Goal: Navigation & Orientation: Find specific page/section

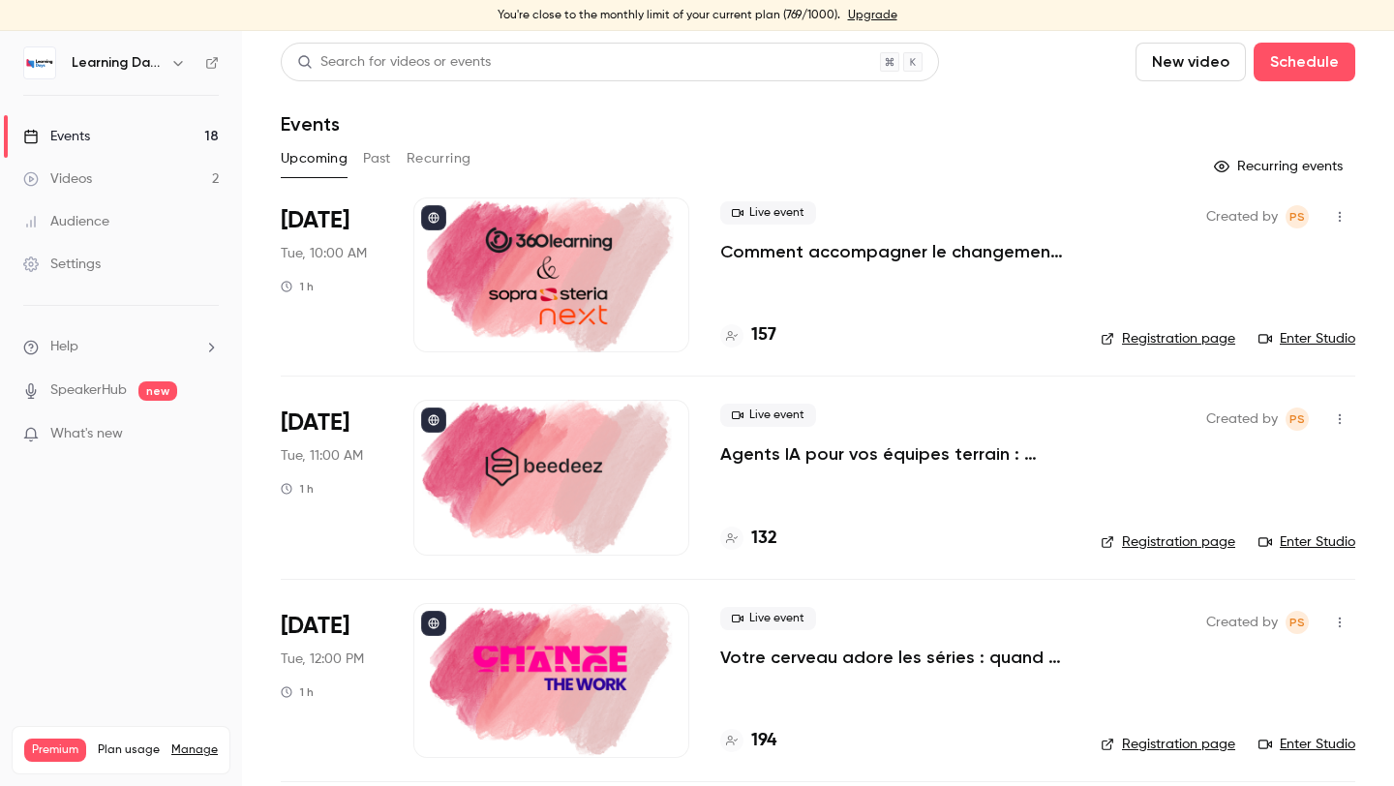
click at [558, 290] on div at bounding box center [551, 274] width 276 height 155
click at [1291, 339] on link "Enter Studio" at bounding box center [1306, 338] width 97 height 19
click at [615, 442] on div at bounding box center [551, 477] width 276 height 155
click at [1283, 541] on link "Enter Studio" at bounding box center [1306, 541] width 97 height 19
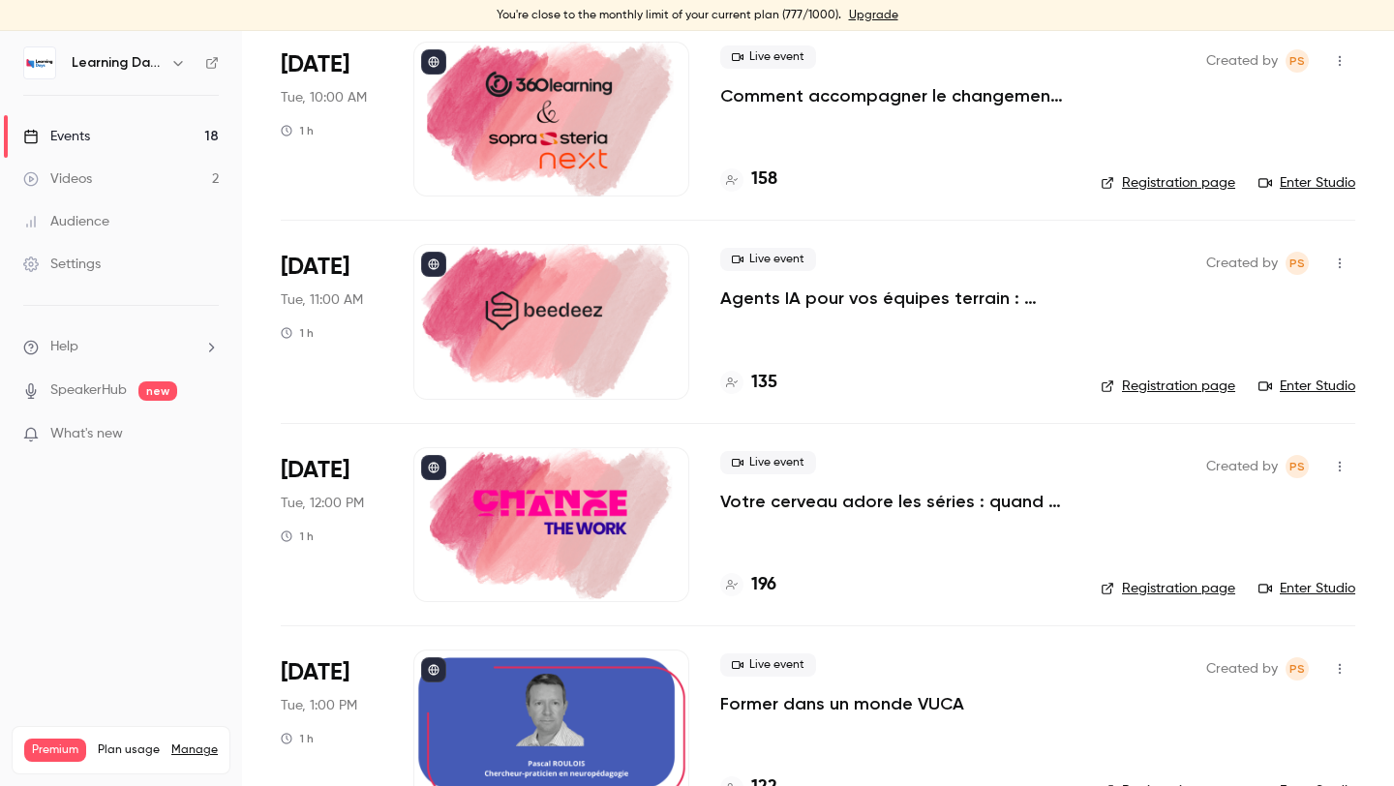
scroll to position [250, 0]
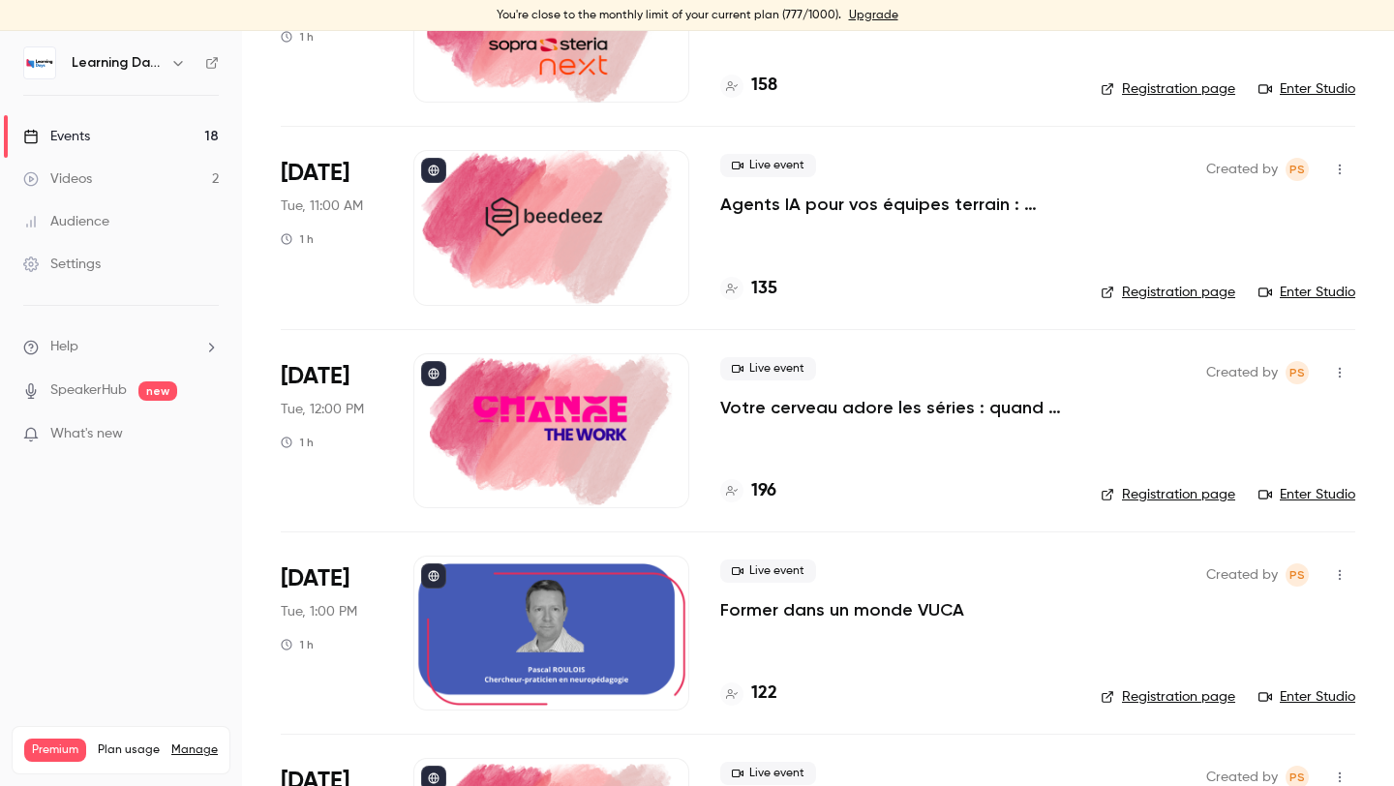
click at [612, 443] on div at bounding box center [551, 430] width 276 height 155
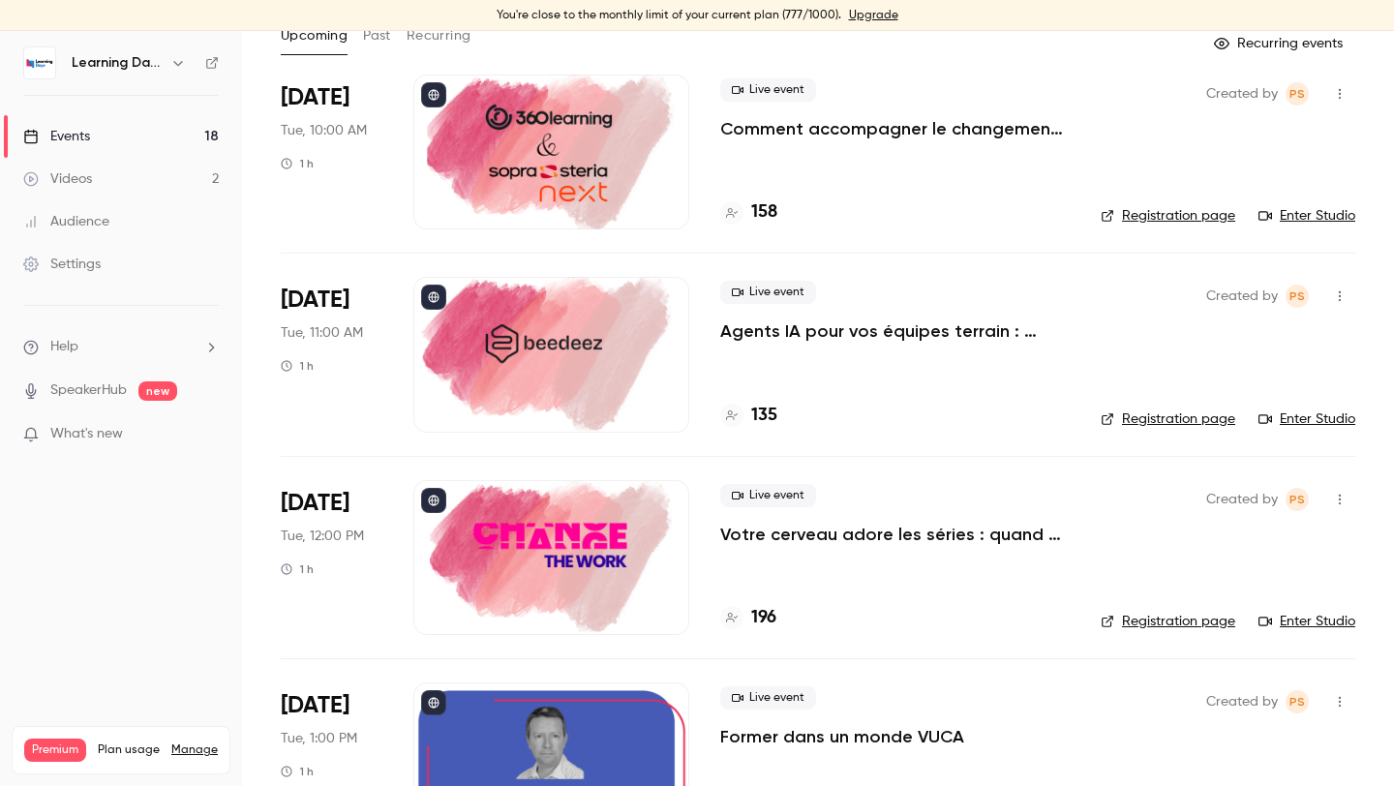
scroll to position [133, 0]
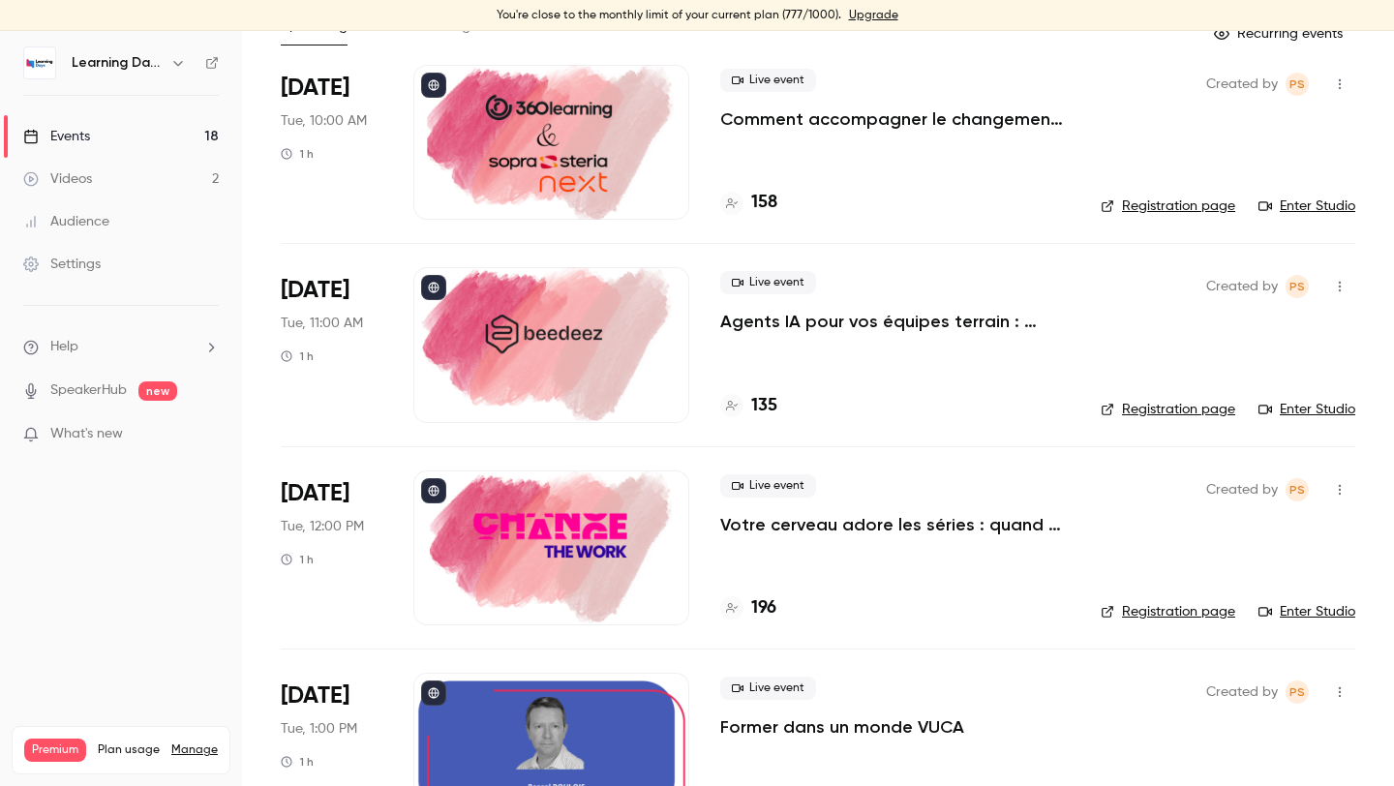
click at [1290, 612] on link "Enter Studio" at bounding box center [1306, 611] width 97 height 19
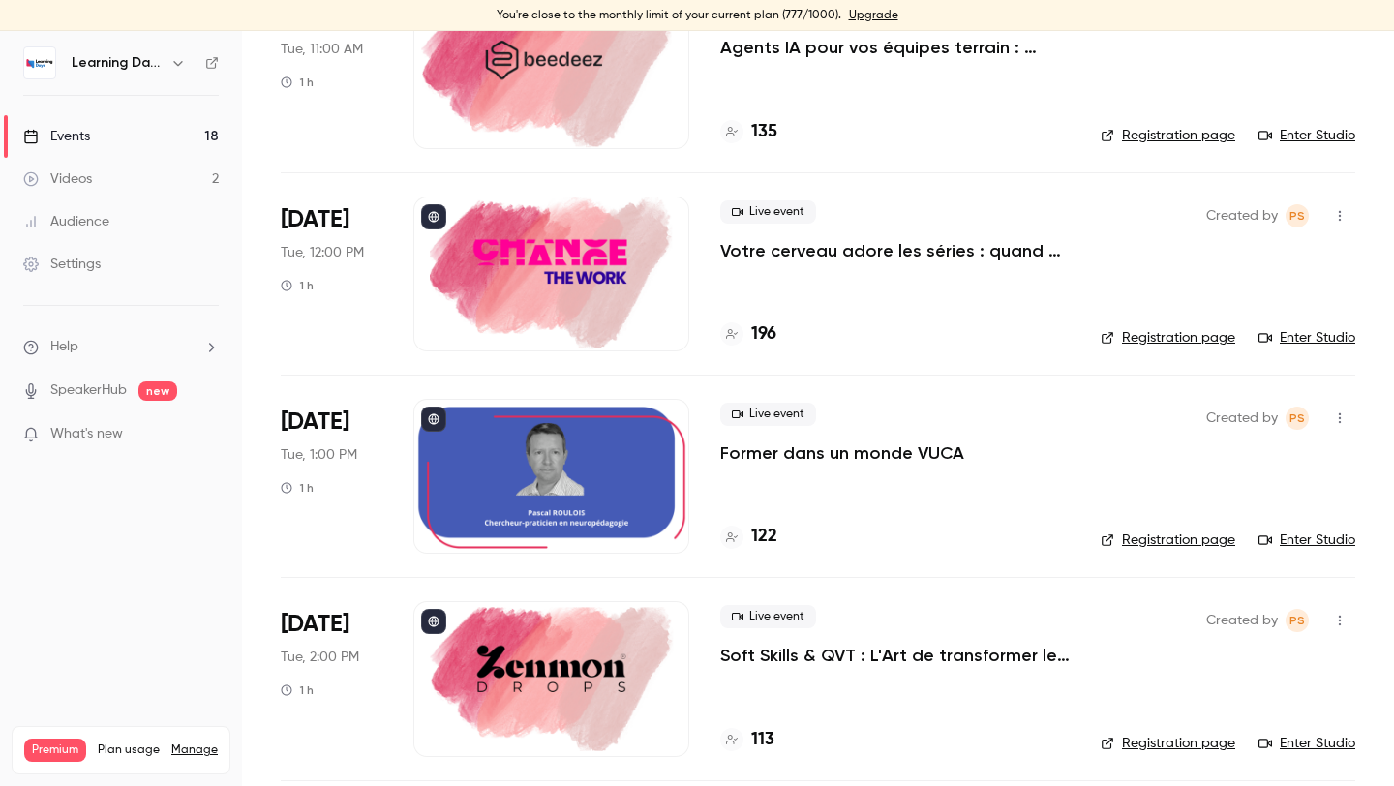
scroll to position [479, 0]
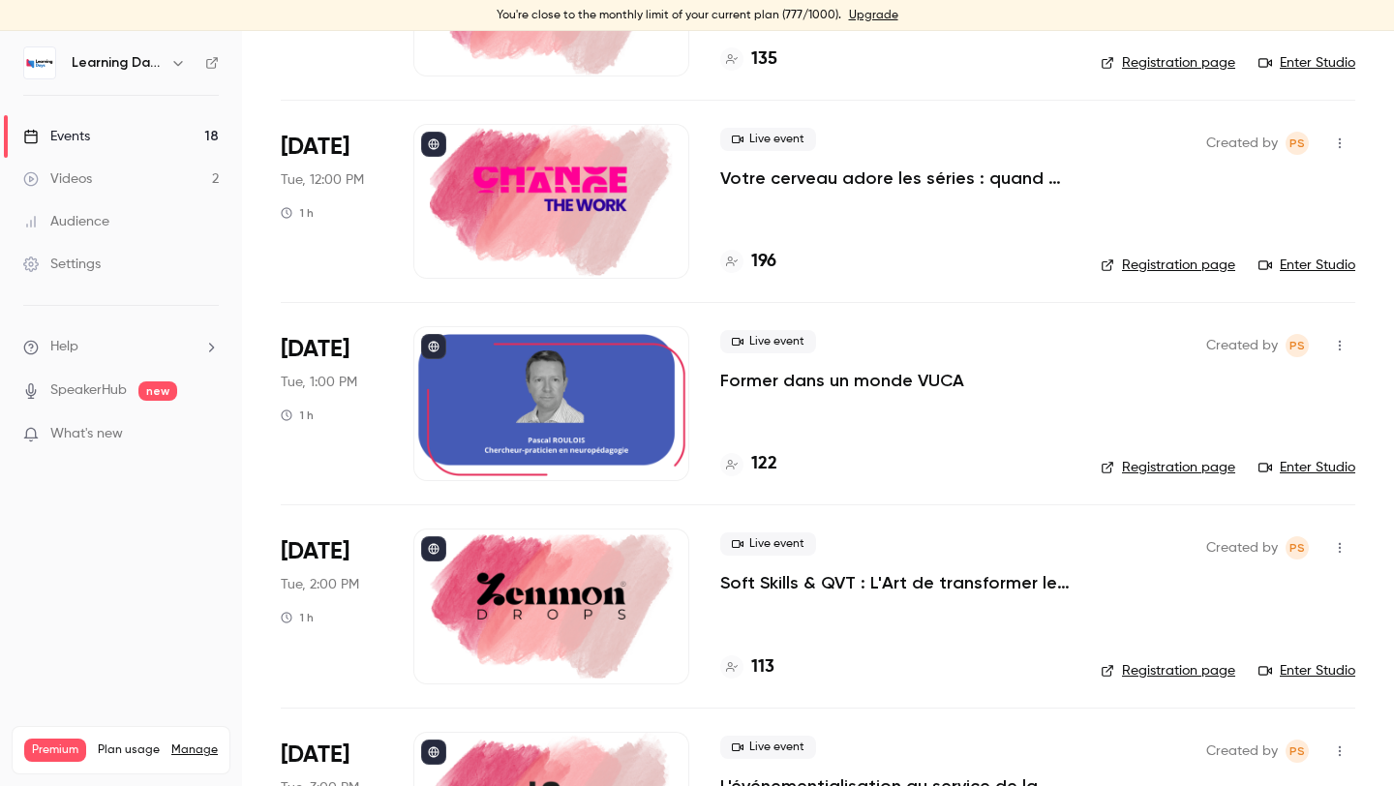
click at [613, 404] on div at bounding box center [551, 403] width 276 height 155
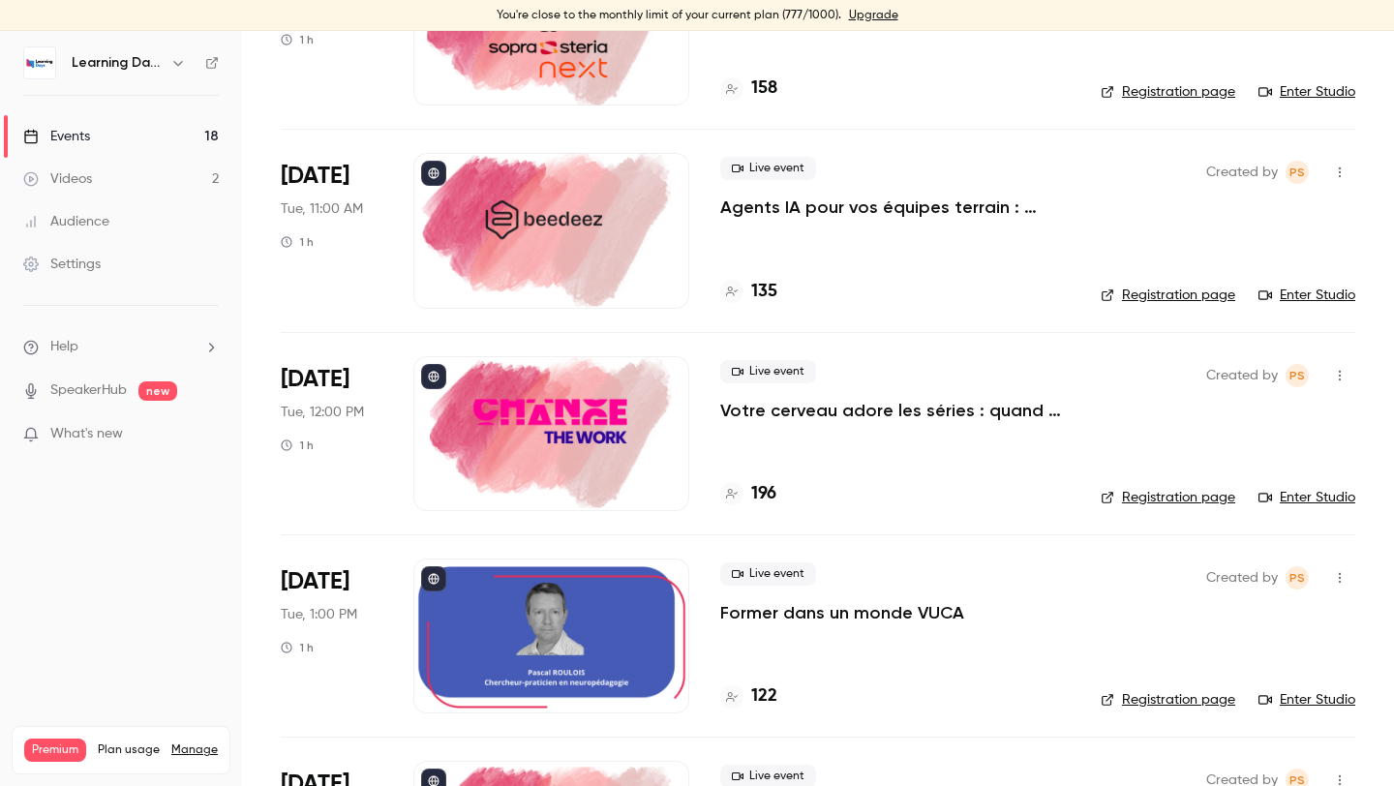
scroll to position [303, 0]
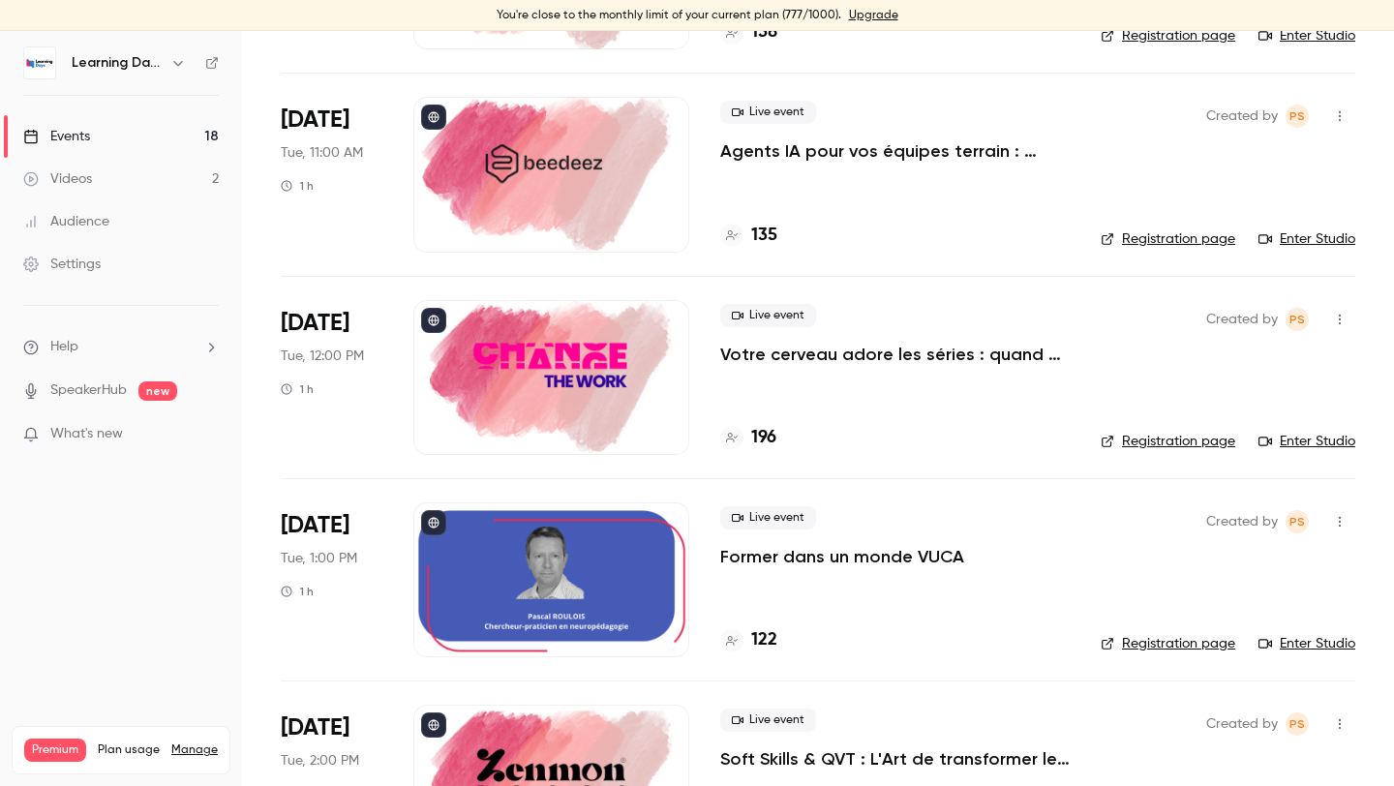
click at [1297, 638] on link "Enter Studio" at bounding box center [1306, 643] width 97 height 19
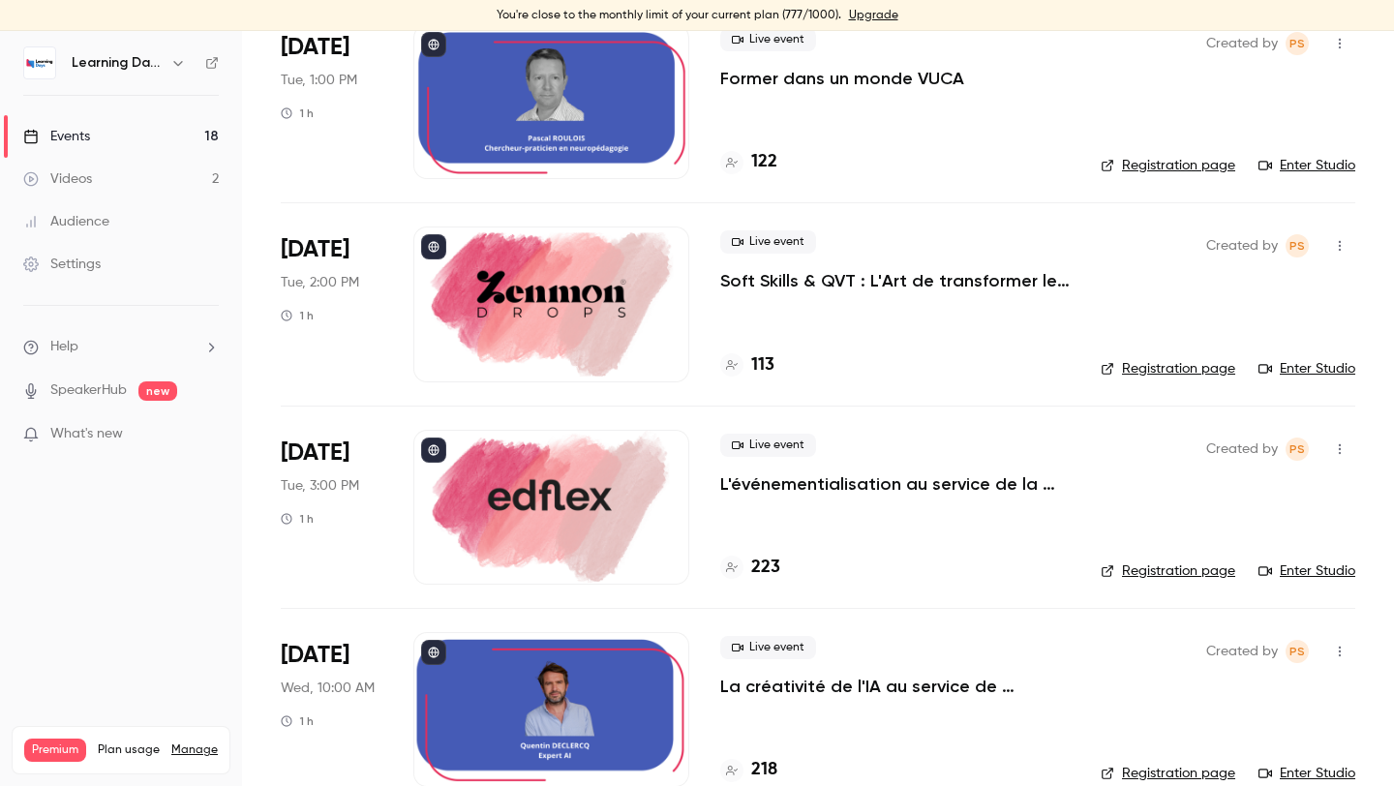
scroll to position [788, 0]
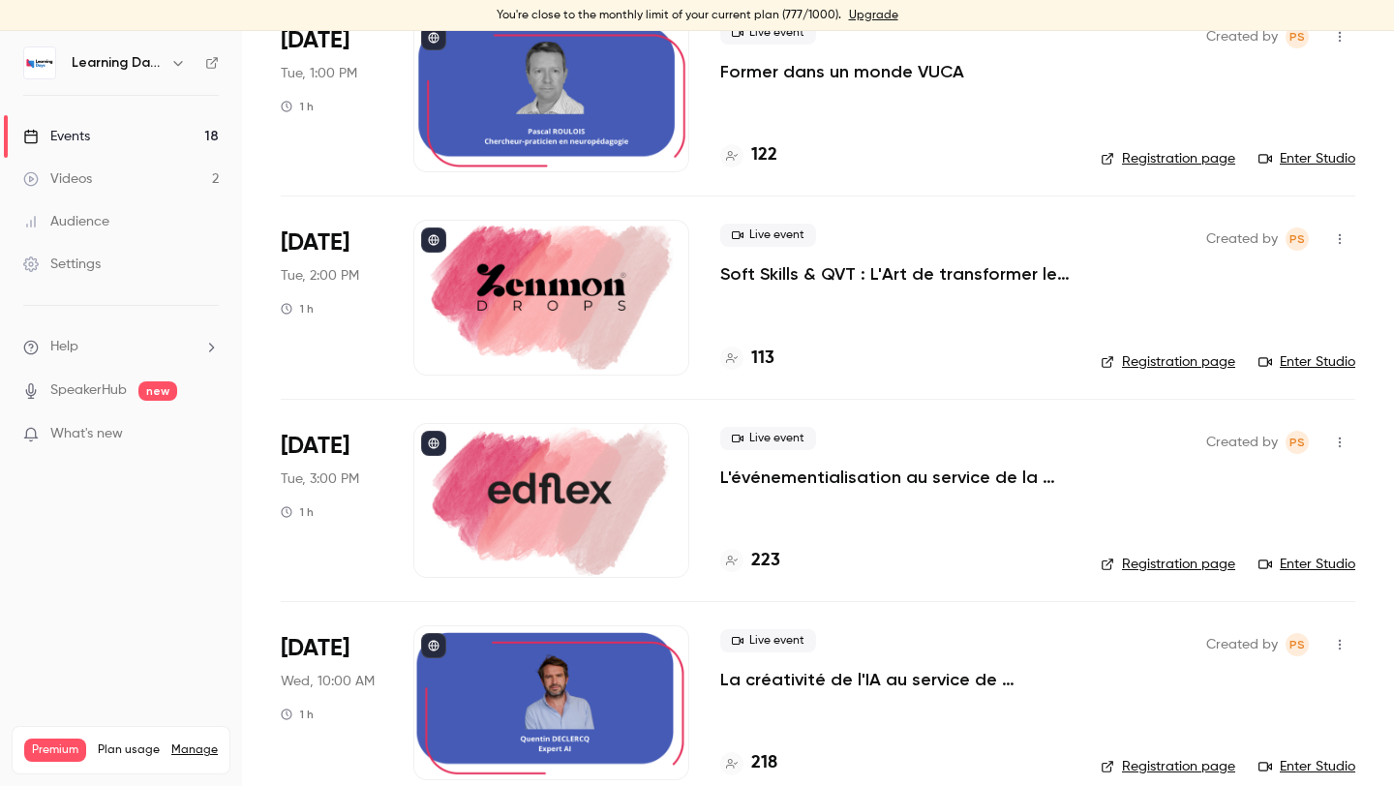
click at [1291, 362] on link "Enter Studio" at bounding box center [1306, 361] width 97 height 19
click at [582, 477] on div at bounding box center [551, 500] width 276 height 155
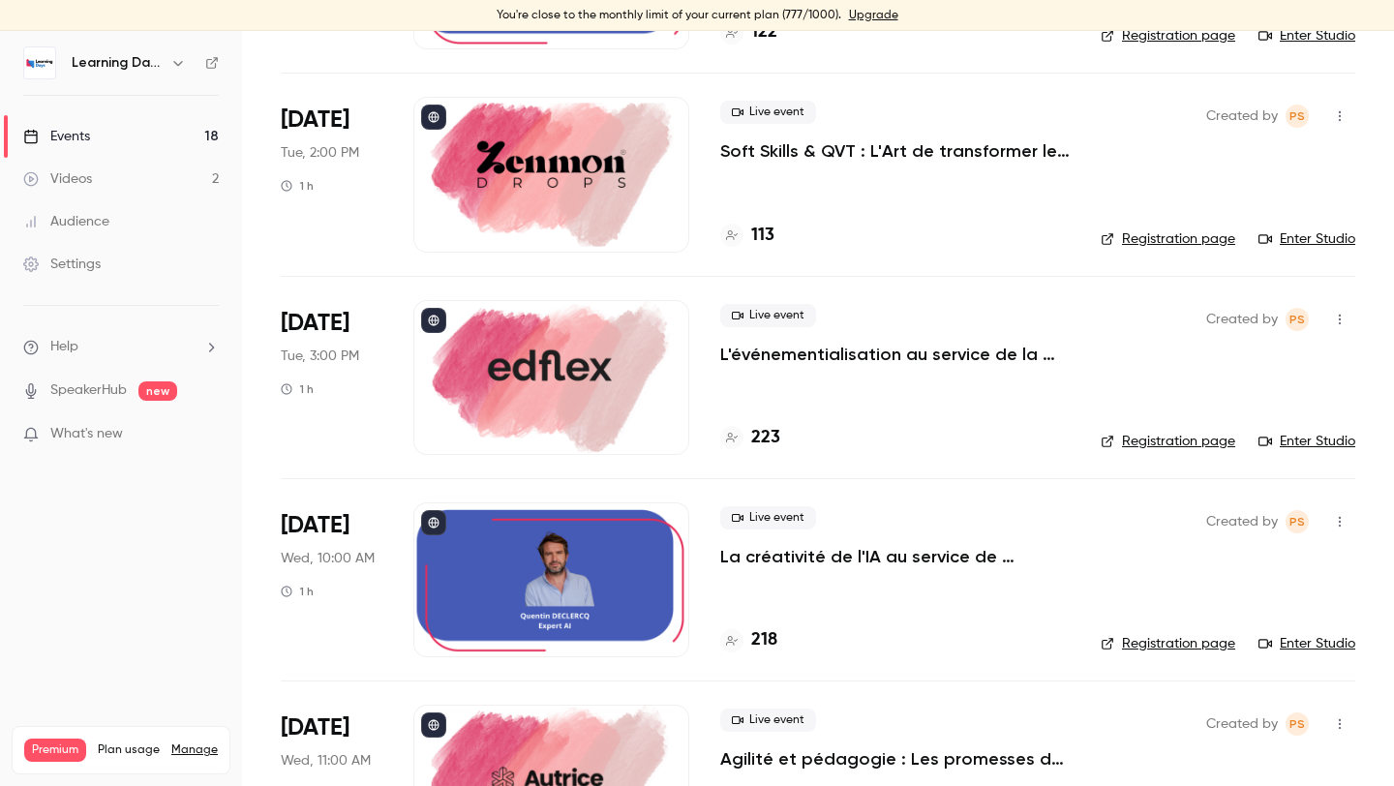
scroll to position [926, 0]
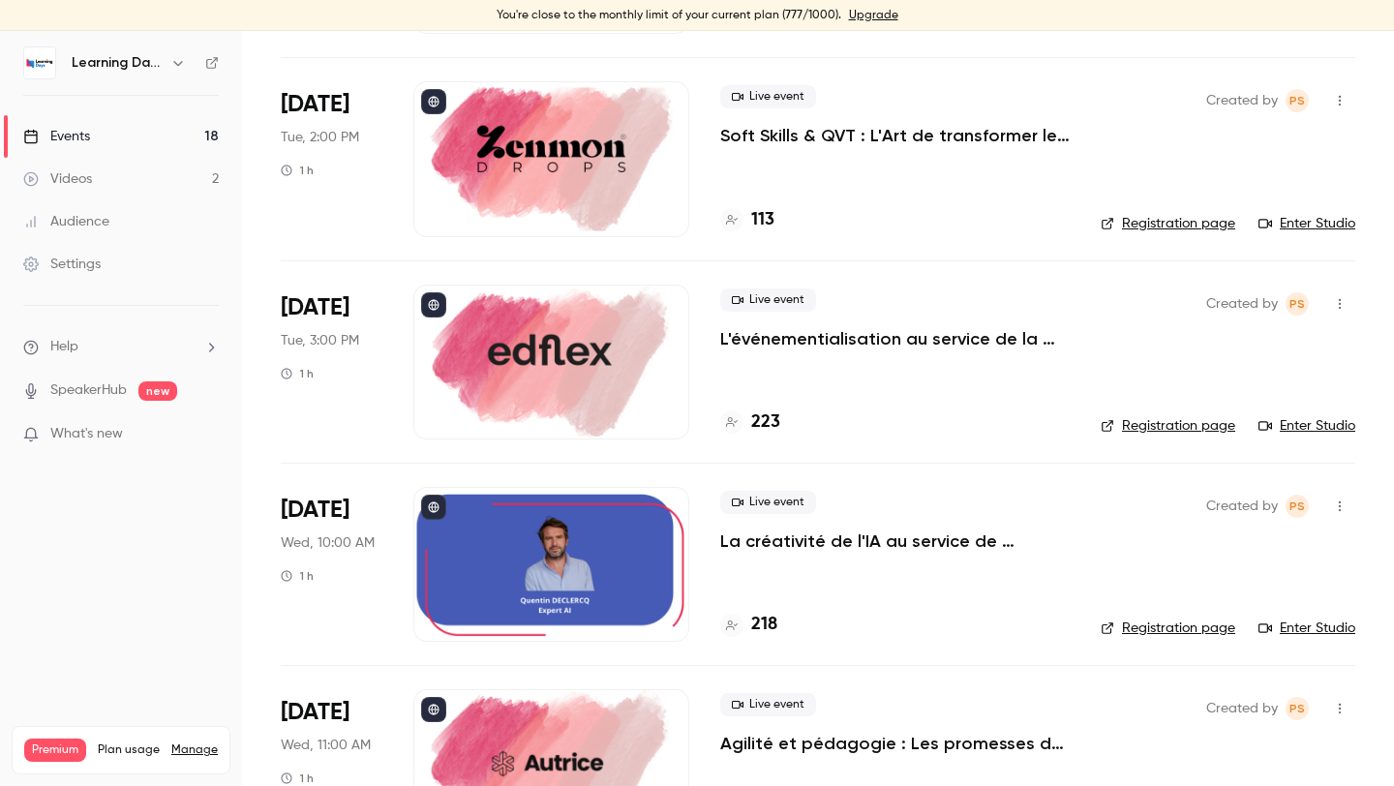
click at [1339, 417] on link "Enter Studio" at bounding box center [1306, 425] width 97 height 19
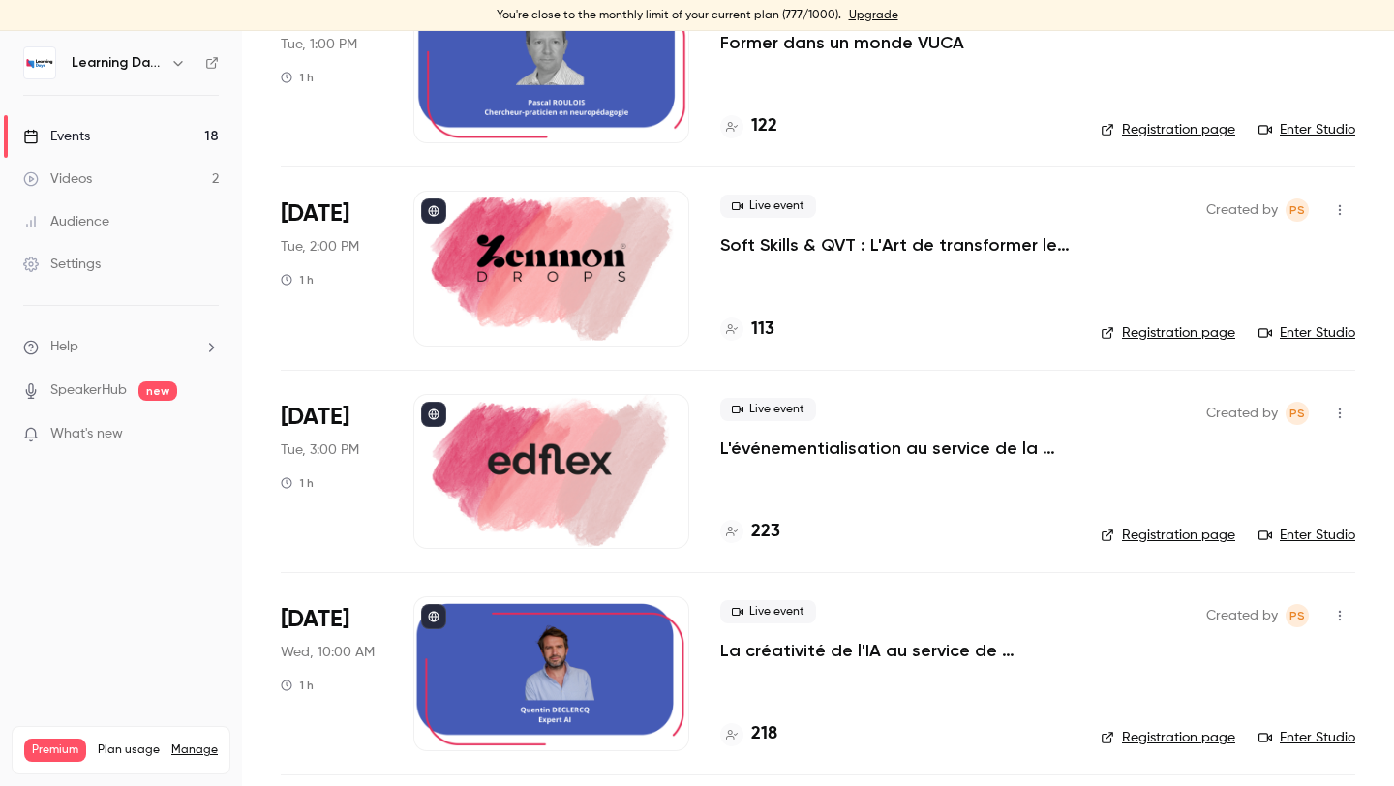
click at [620, 441] on div at bounding box center [551, 471] width 276 height 155
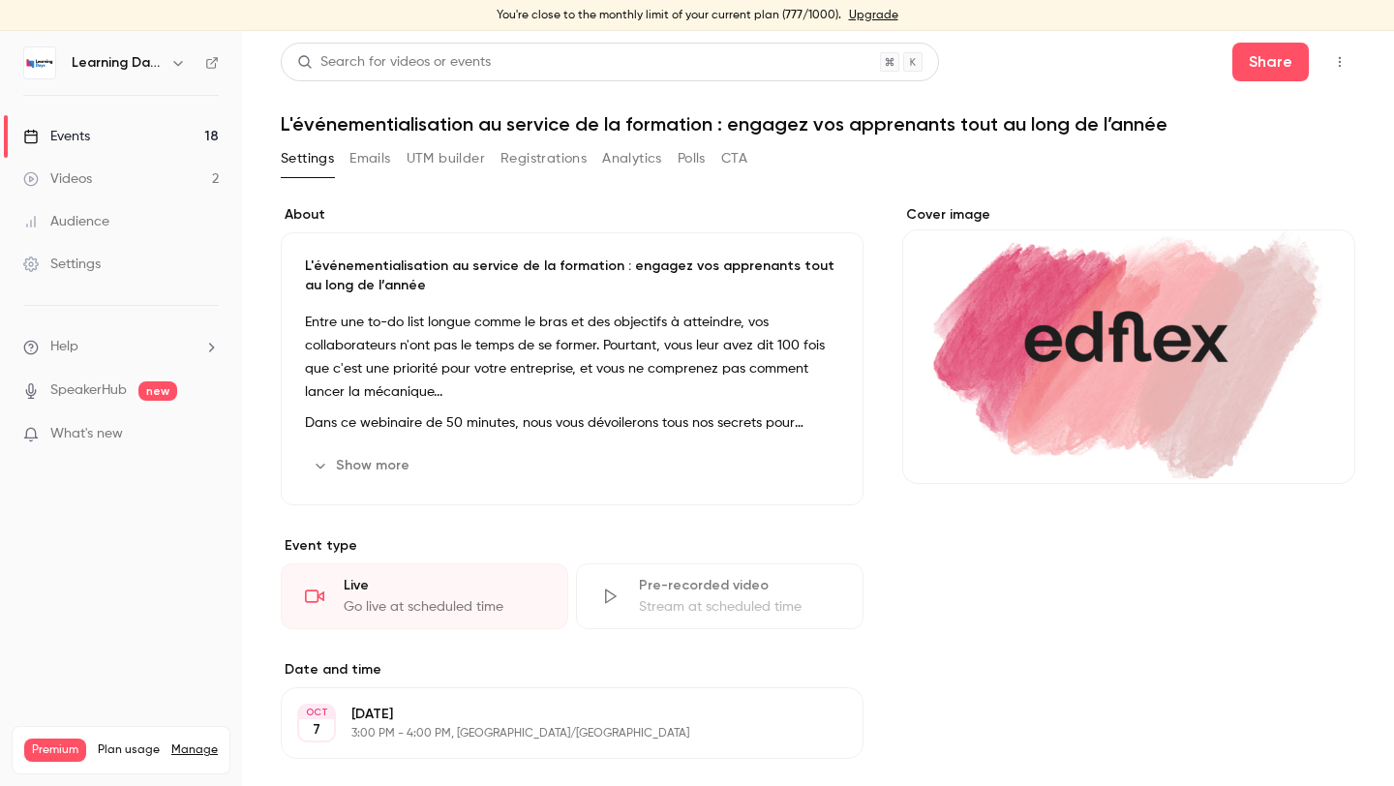
click at [726, 148] on button "CTA" at bounding box center [734, 158] width 26 height 31
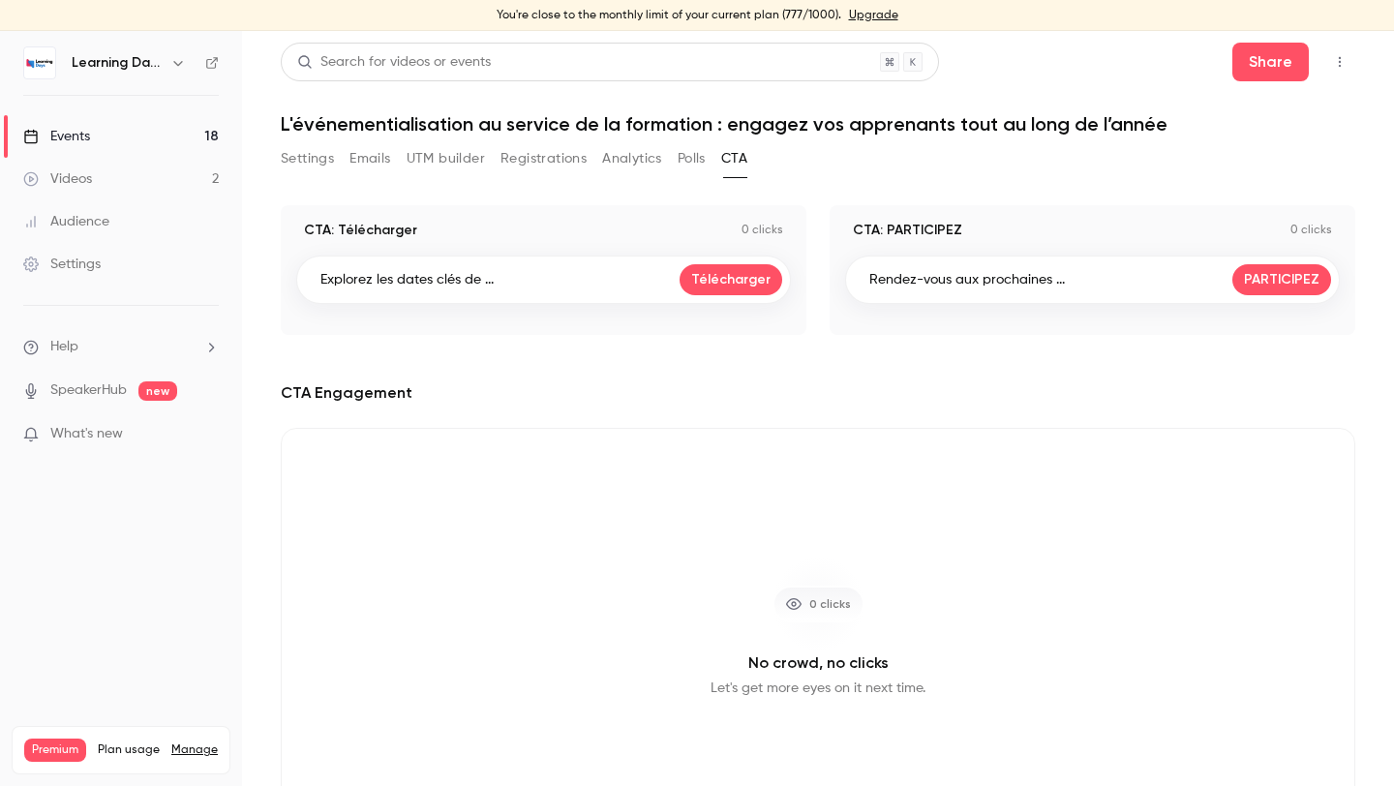
click at [104, 133] on link "Events 18" at bounding box center [121, 136] width 242 height 43
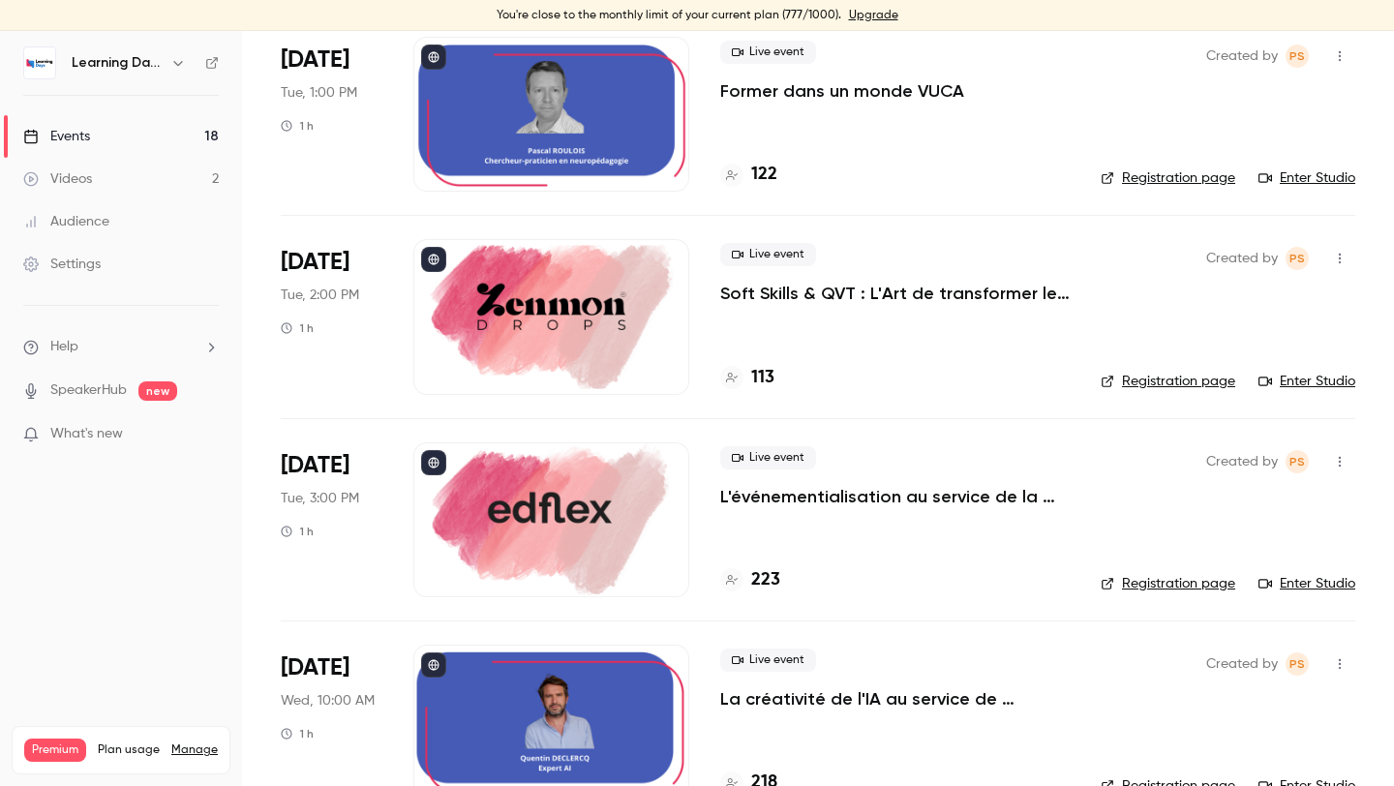
scroll to position [744, 0]
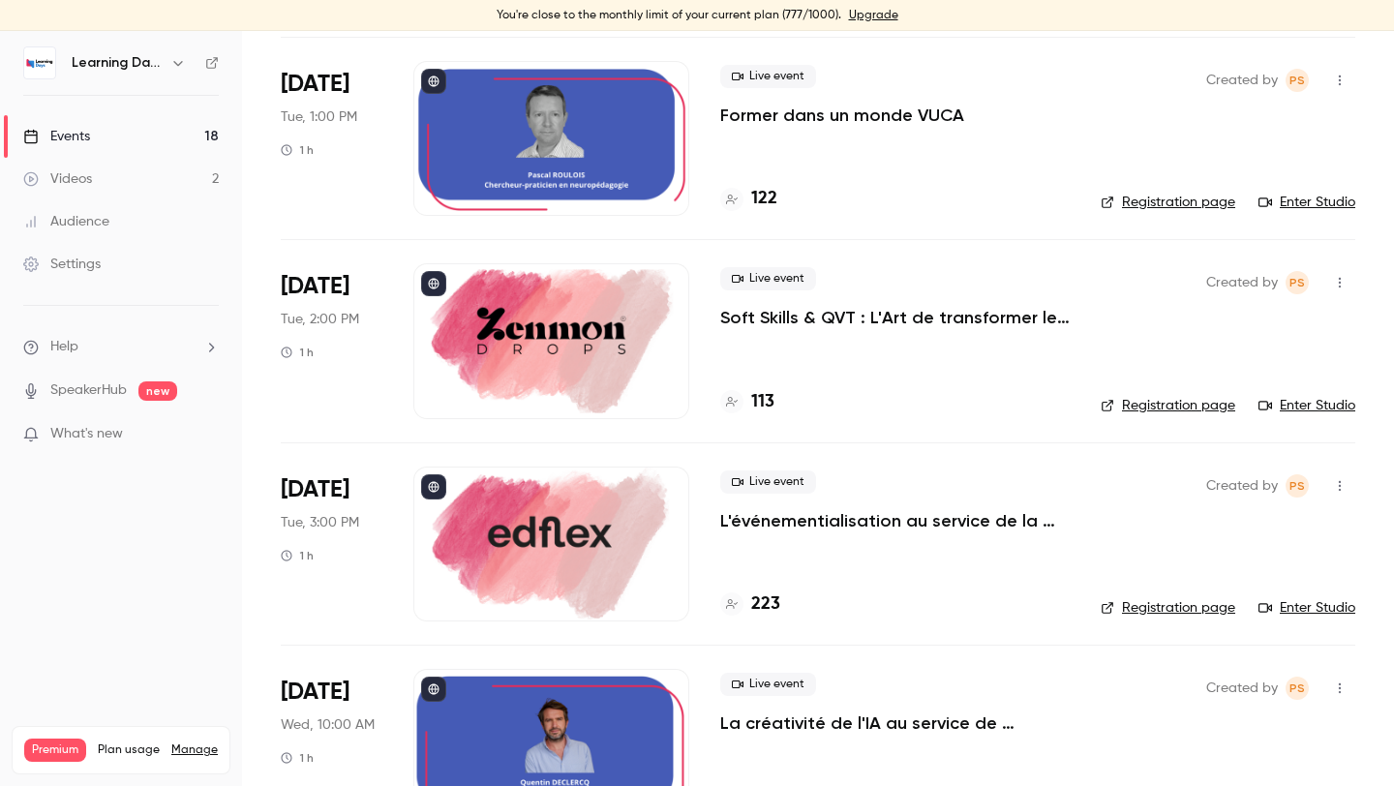
click at [527, 323] on div at bounding box center [551, 340] width 276 height 155
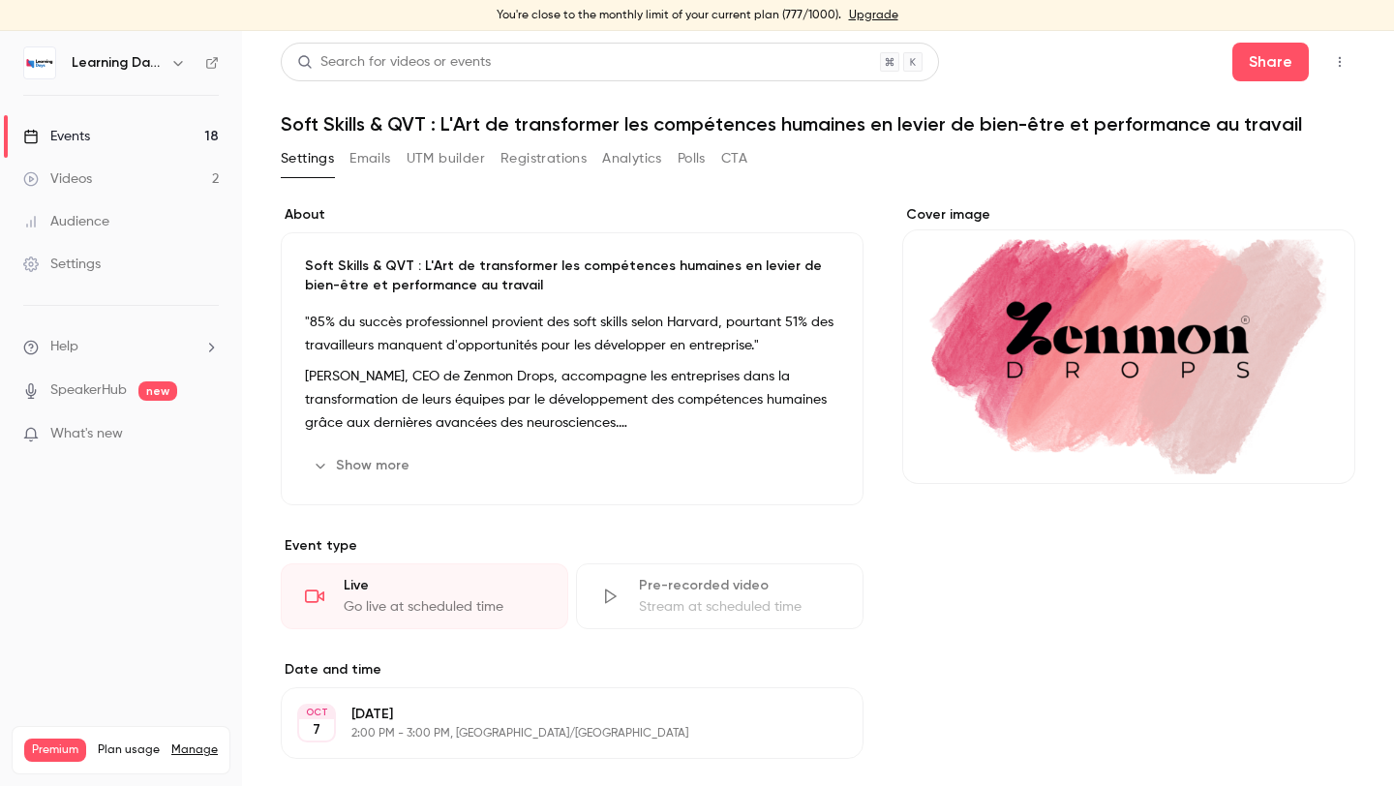
click at [728, 172] on button "CTA" at bounding box center [734, 158] width 26 height 31
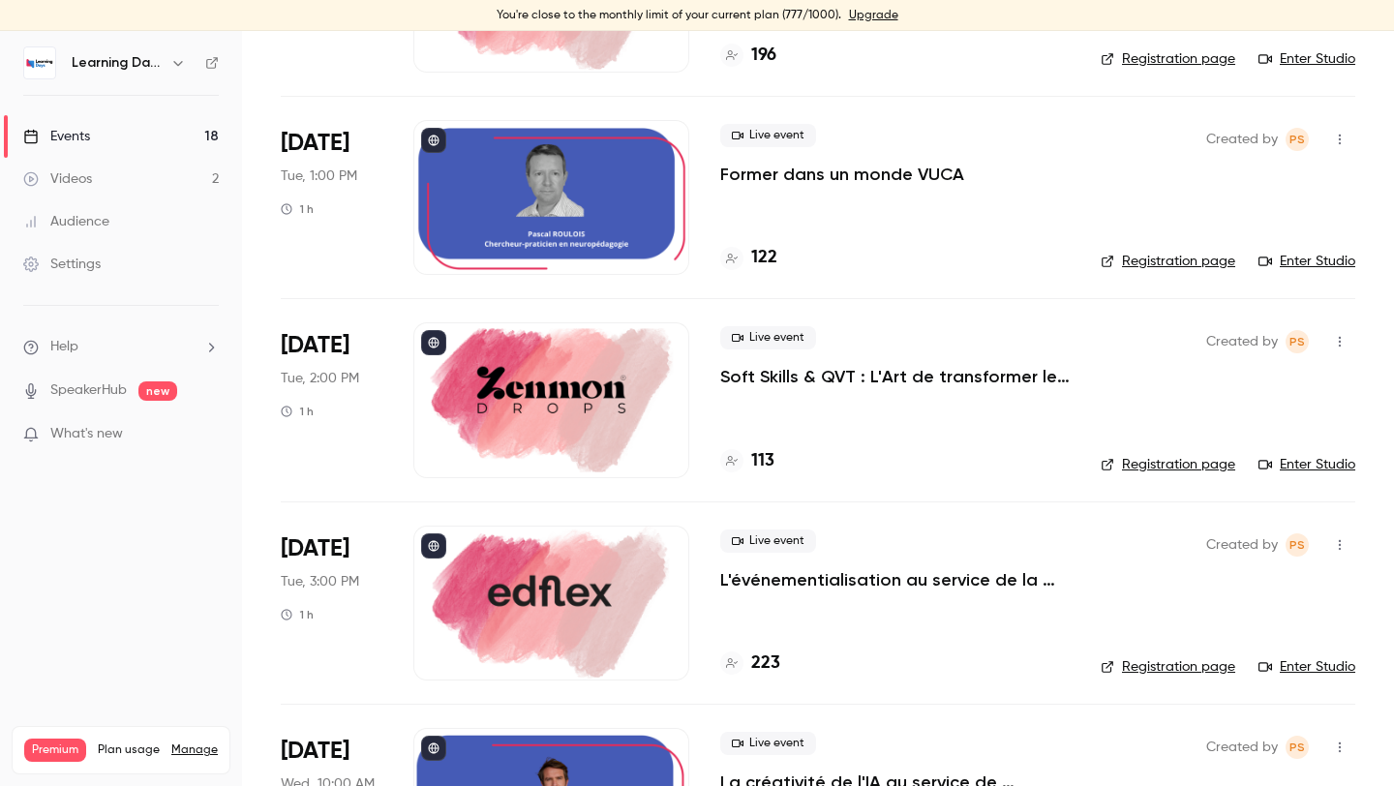
scroll to position [707, 0]
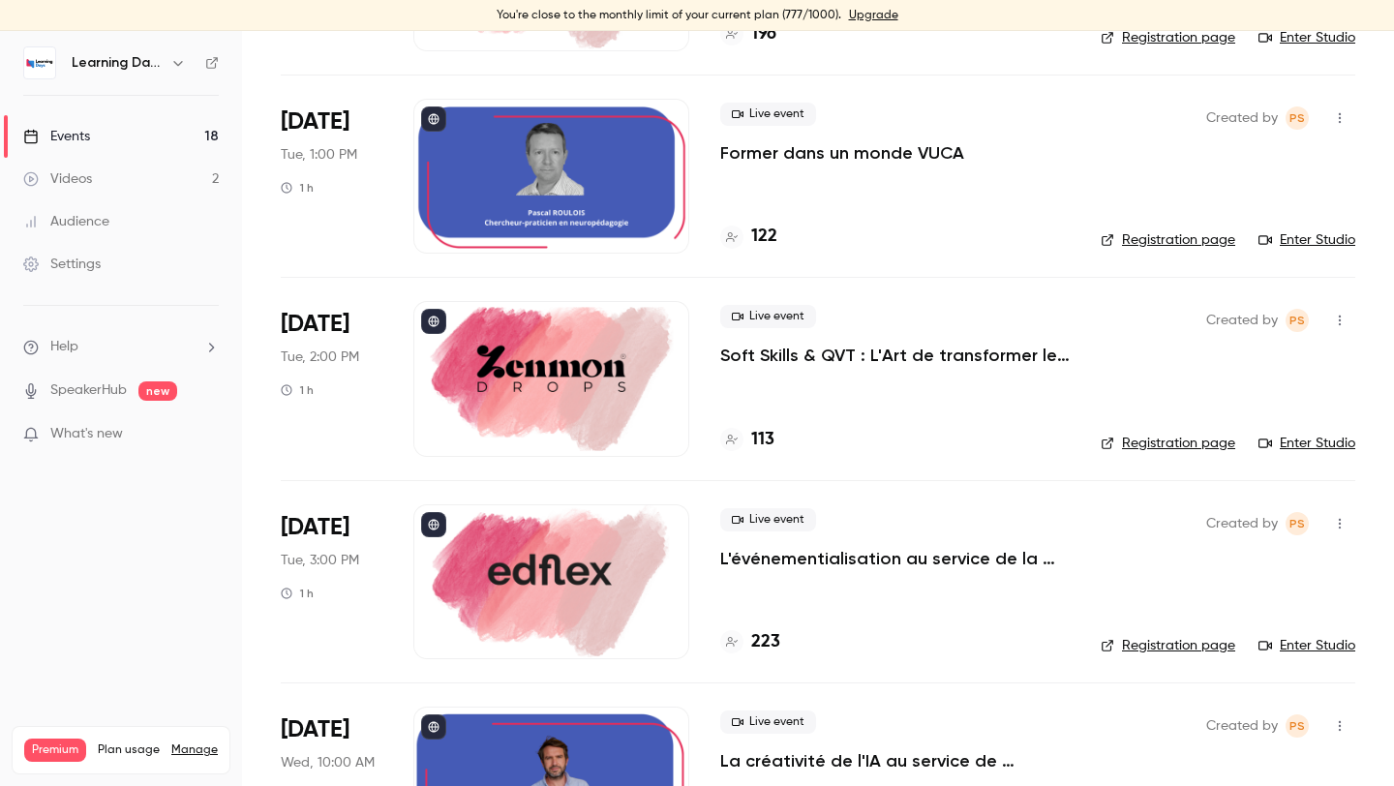
click at [1320, 439] on link "Enter Studio" at bounding box center [1306, 443] width 97 height 19
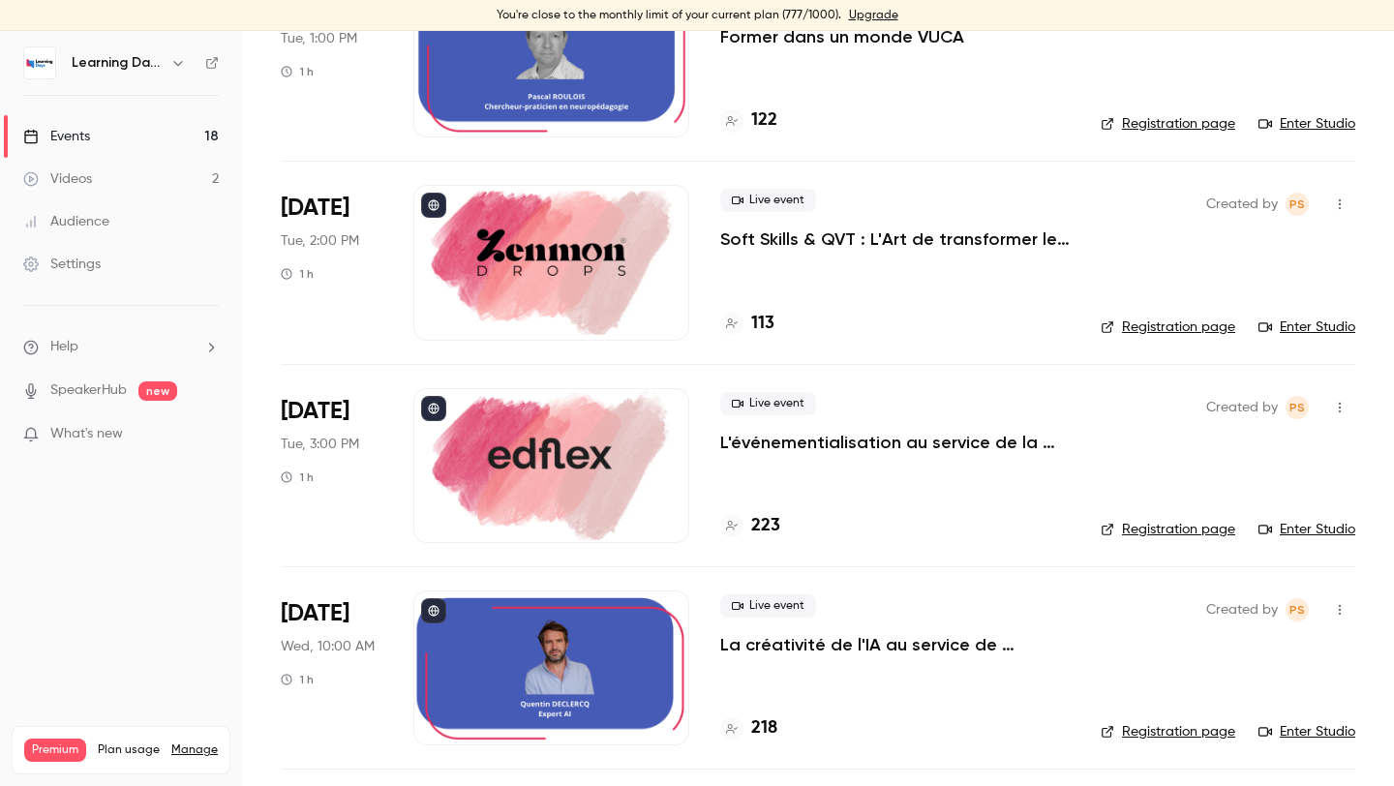
scroll to position [825, 0]
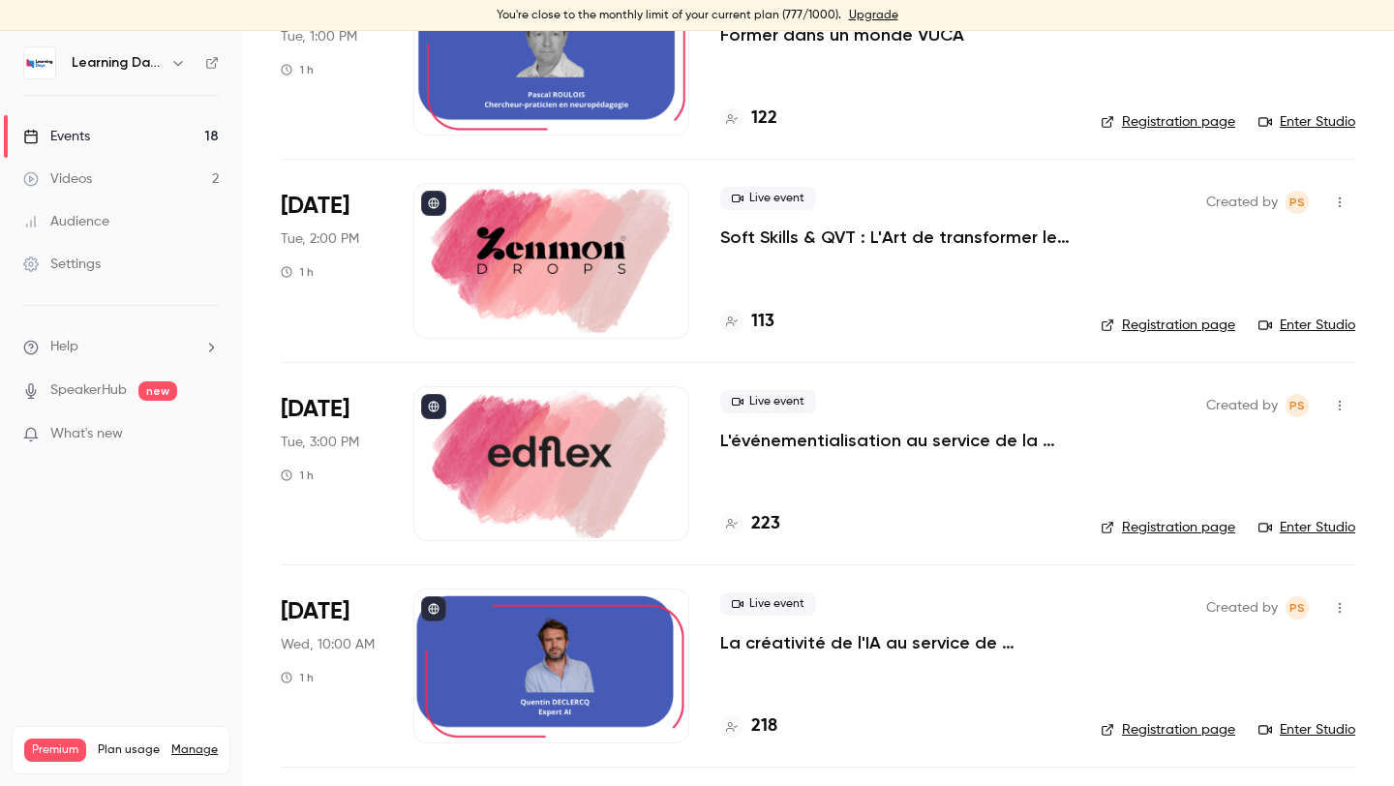
click at [594, 474] on div at bounding box center [551, 463] width 276 height 155
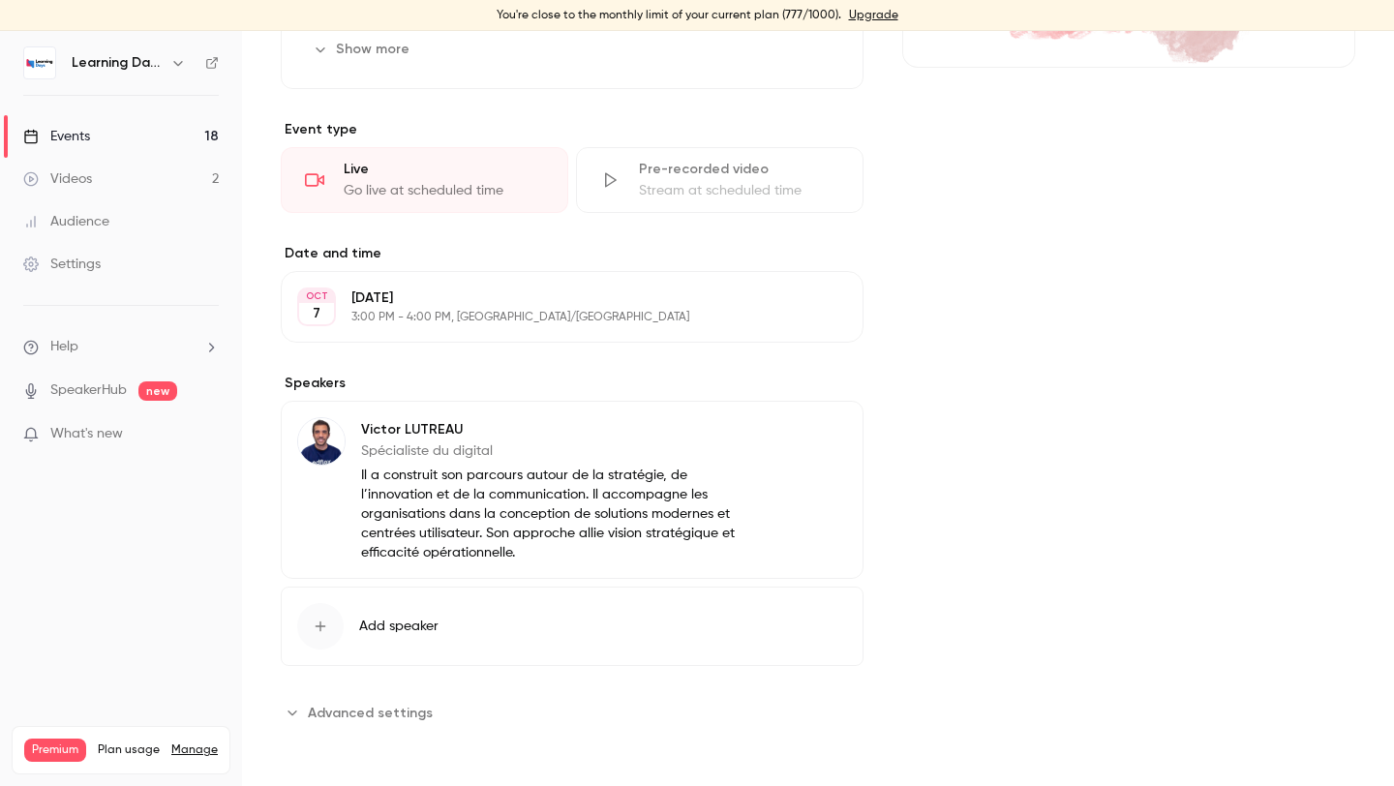
scroll to position [370, 0]
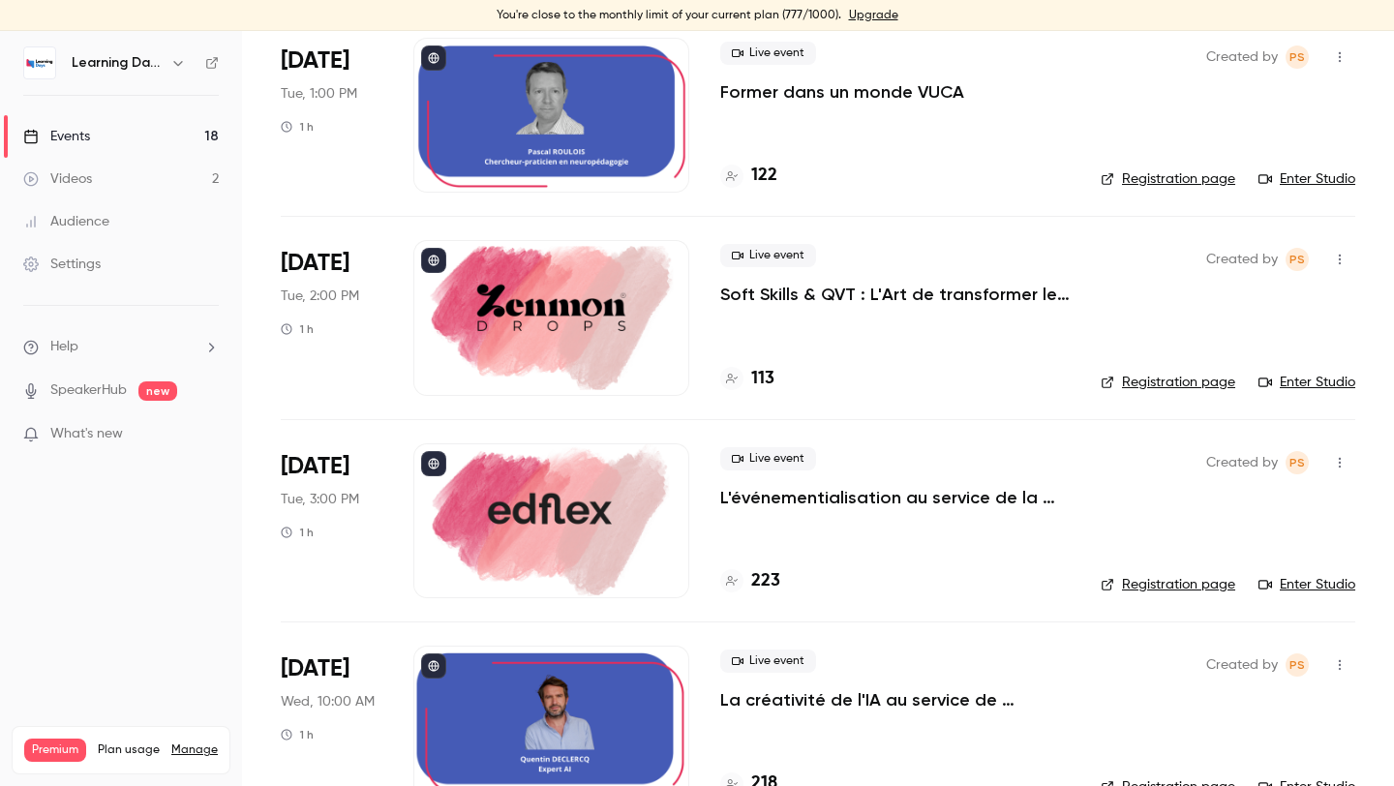
scroll to position [774, 0]
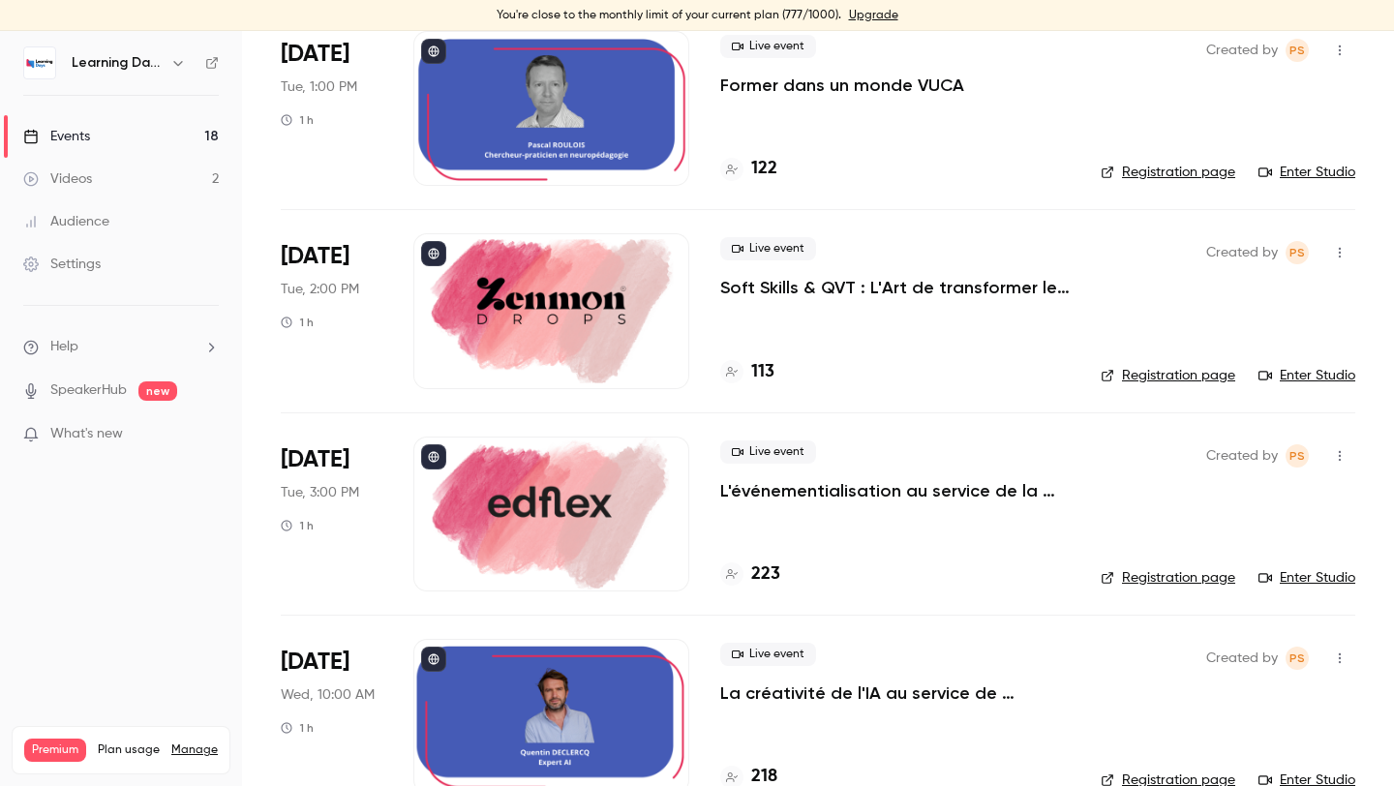
click at [1316, 576] on link "Enter Studio" at bounding box center [1306, 577] width 97 height 19
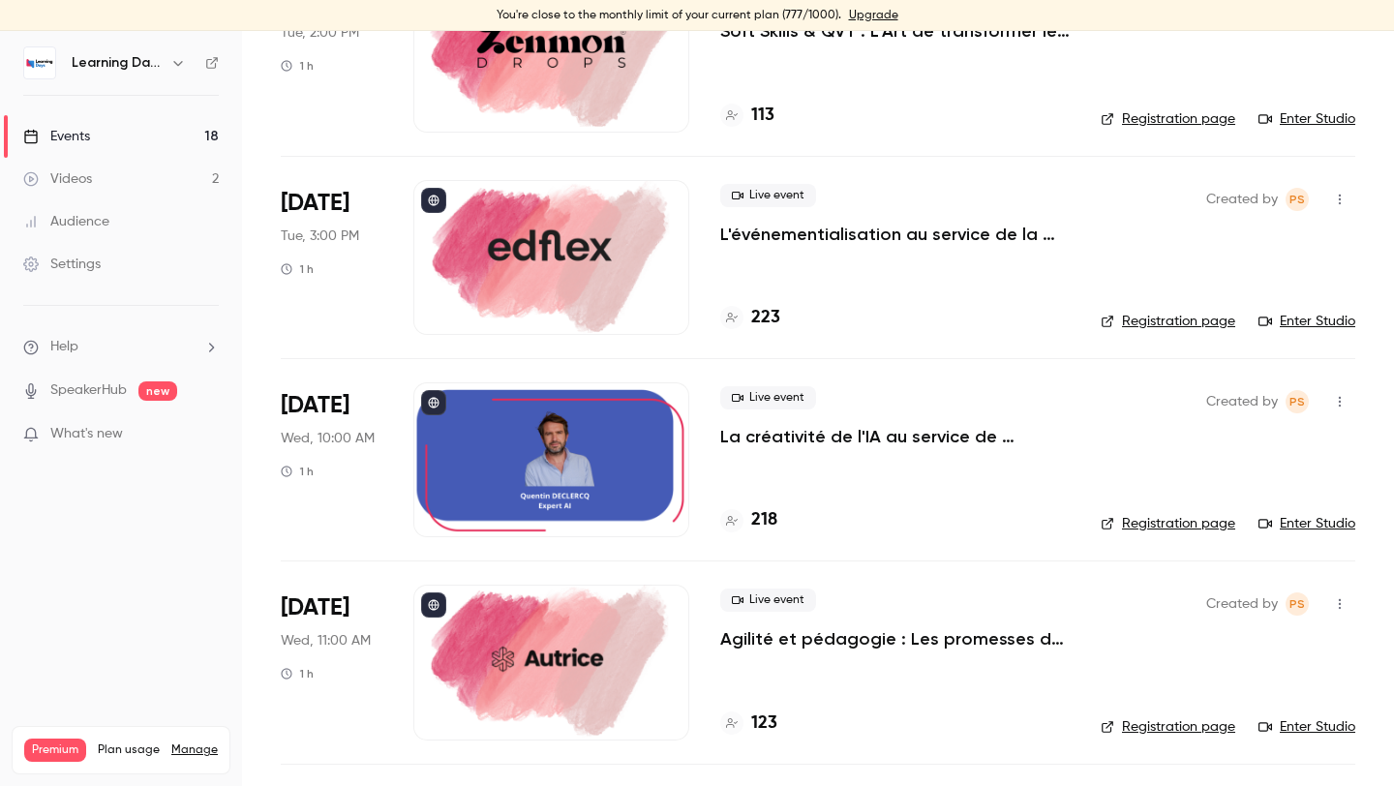
scroll to position [1049, 0]
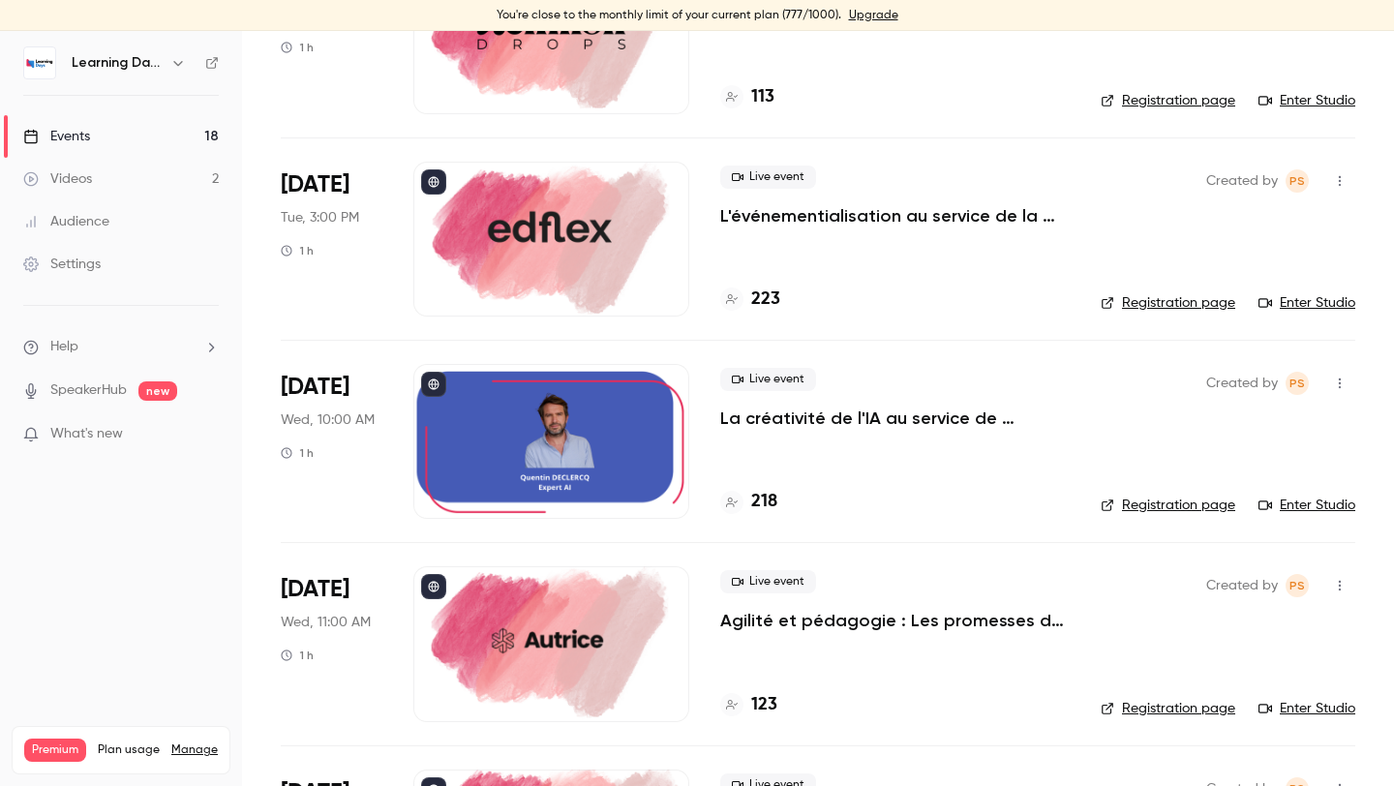
click at [1297, 499] on link "Enter Studio" at bounding box center [1306, 505] width 97 height 19
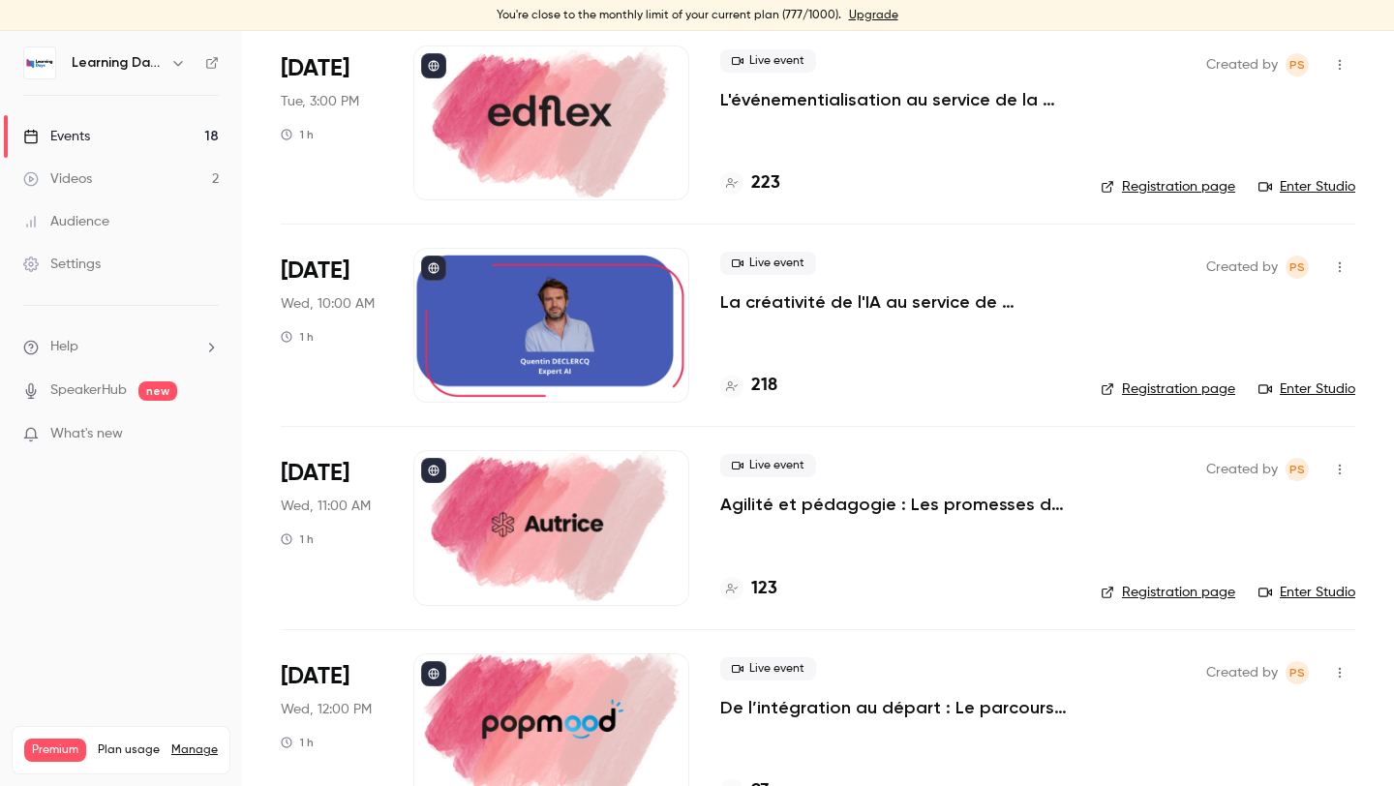
scroll to position [1197, 0]
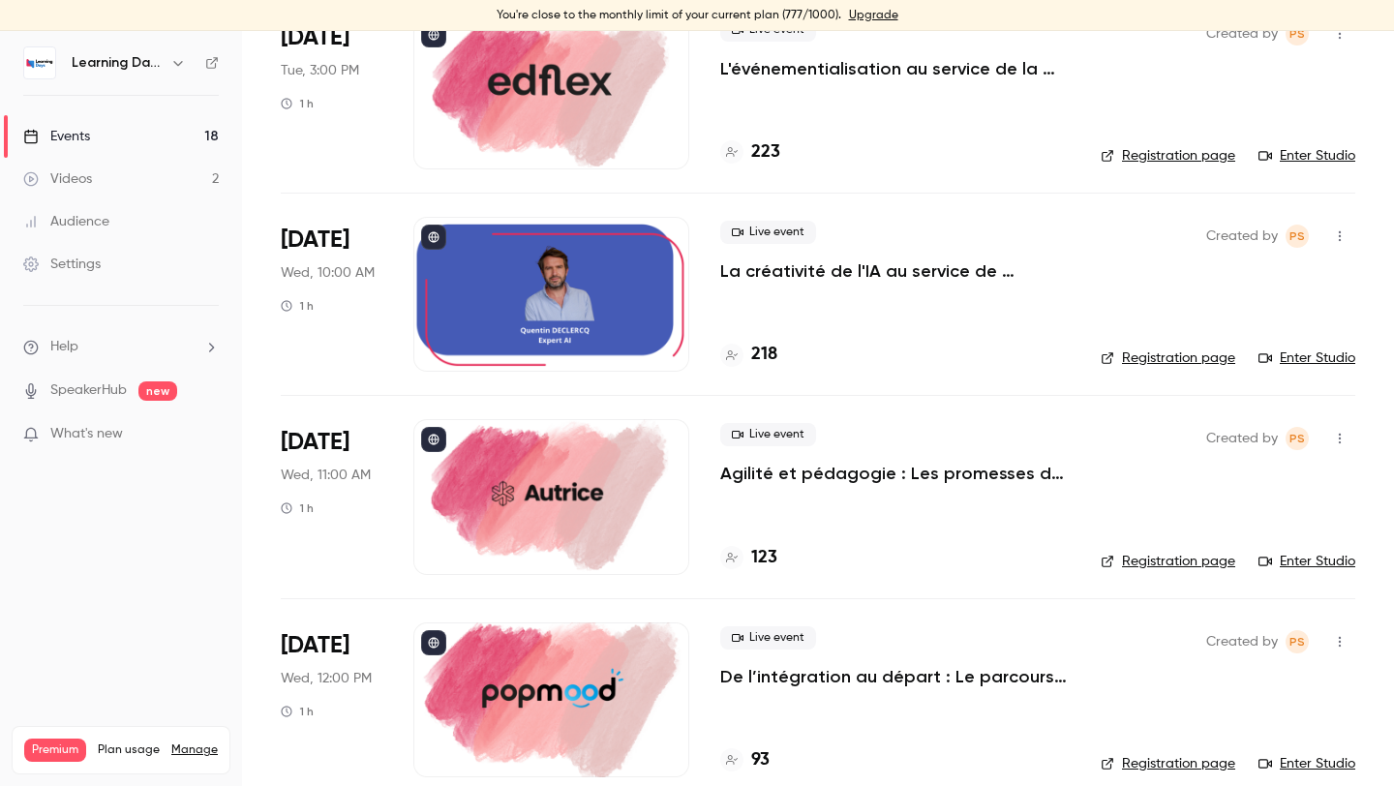
click at [1297, 563] on link "Enter Studio" at bounding box center [1306, 561] width 97 height 19
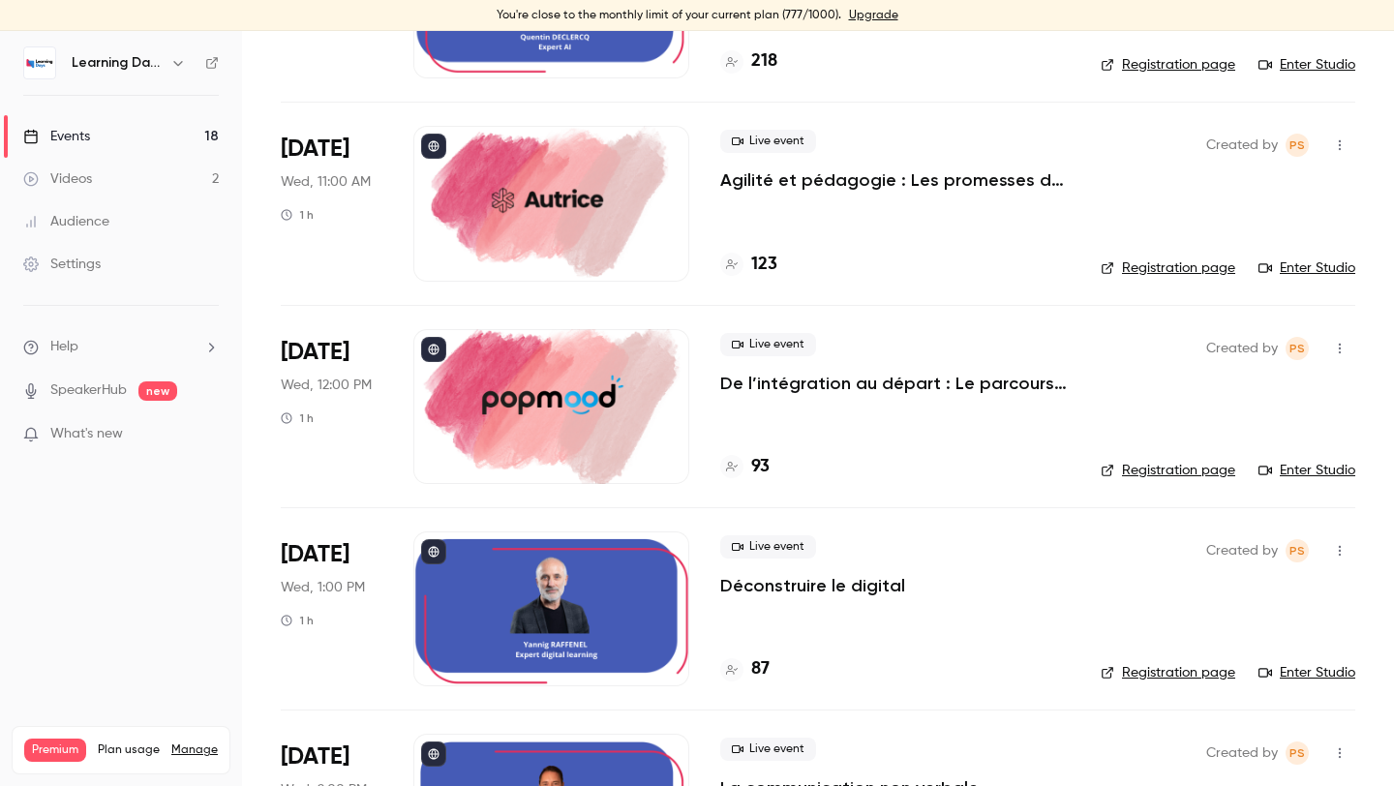
scroll to position [1529, 0]
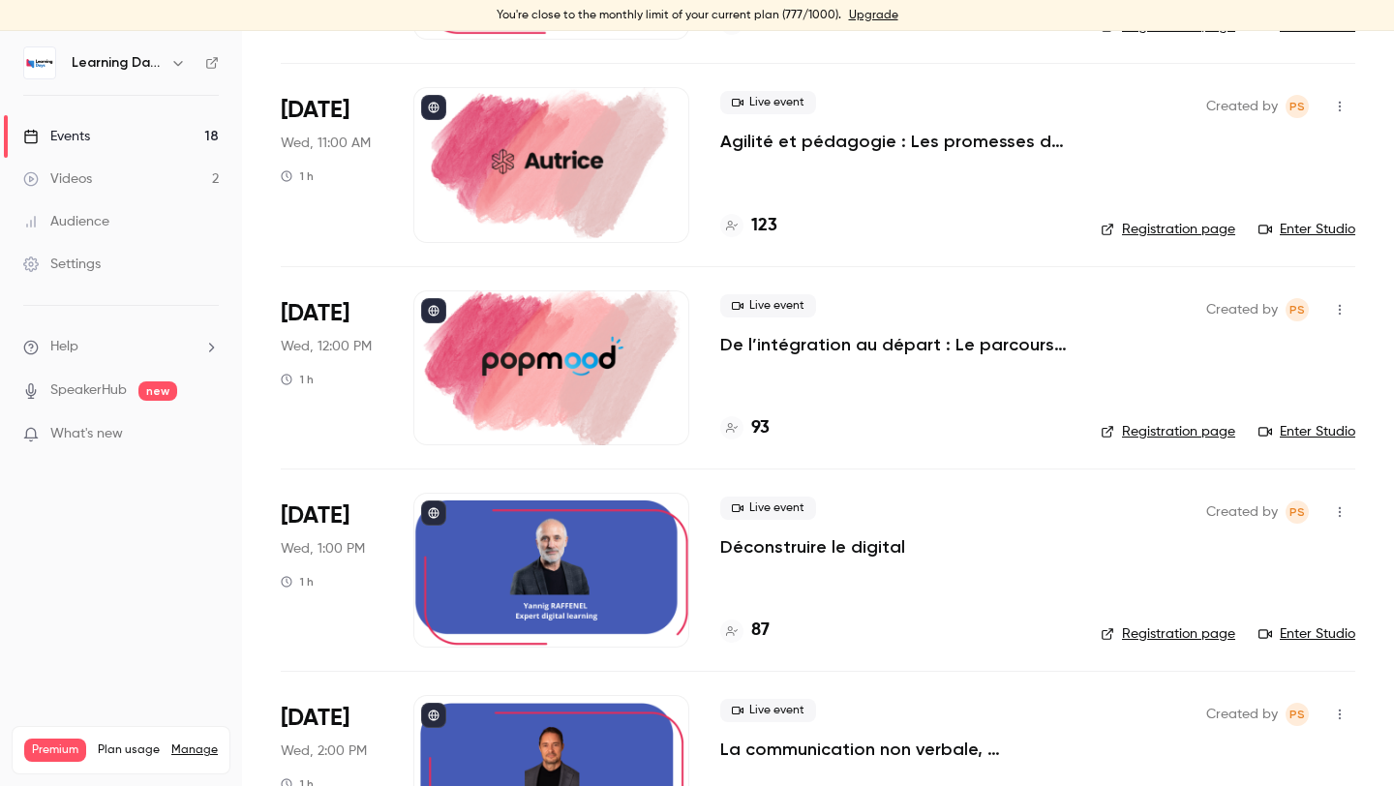
click at [1309, 439] on link "Enter Studio" at bounding box center [1306, 431] width 97 height 19
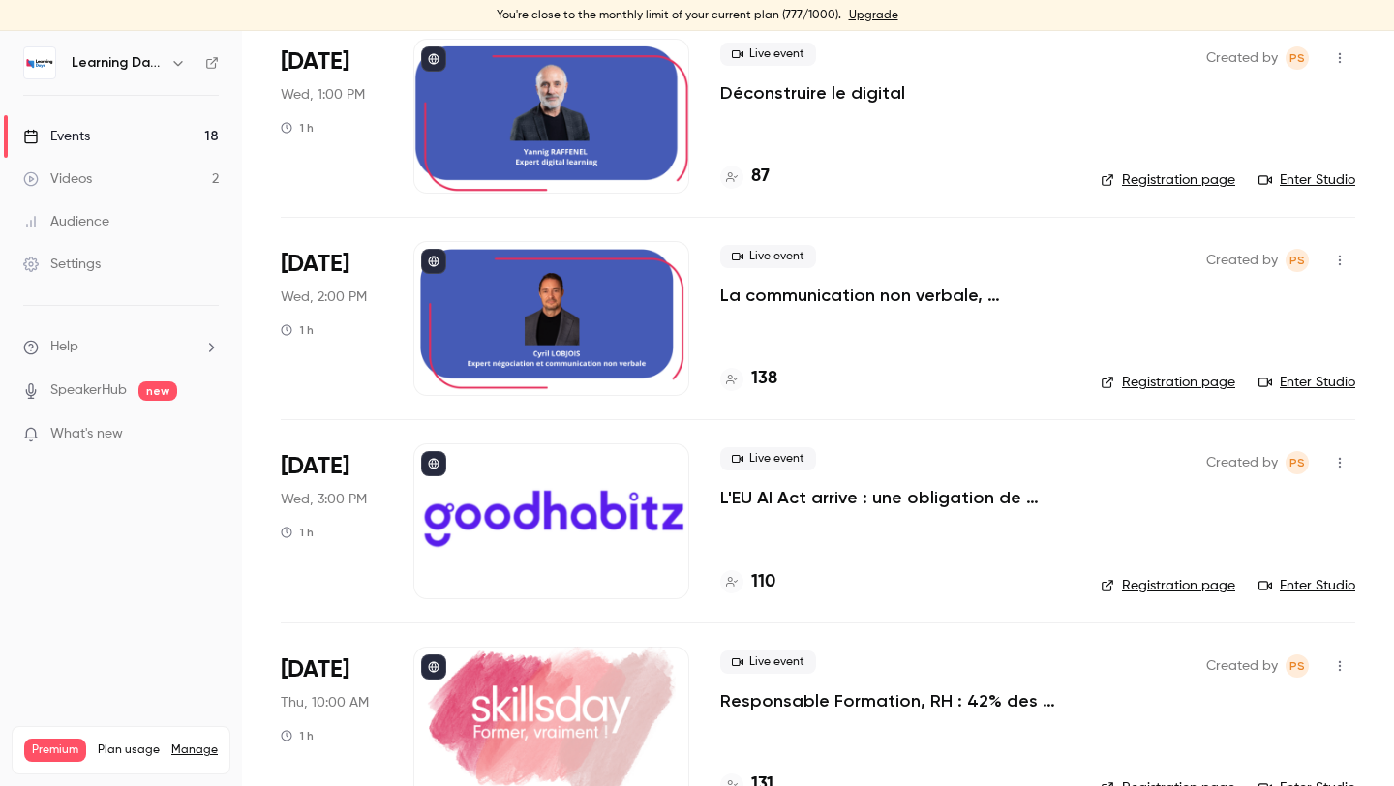
scroll to position [1969, 0]
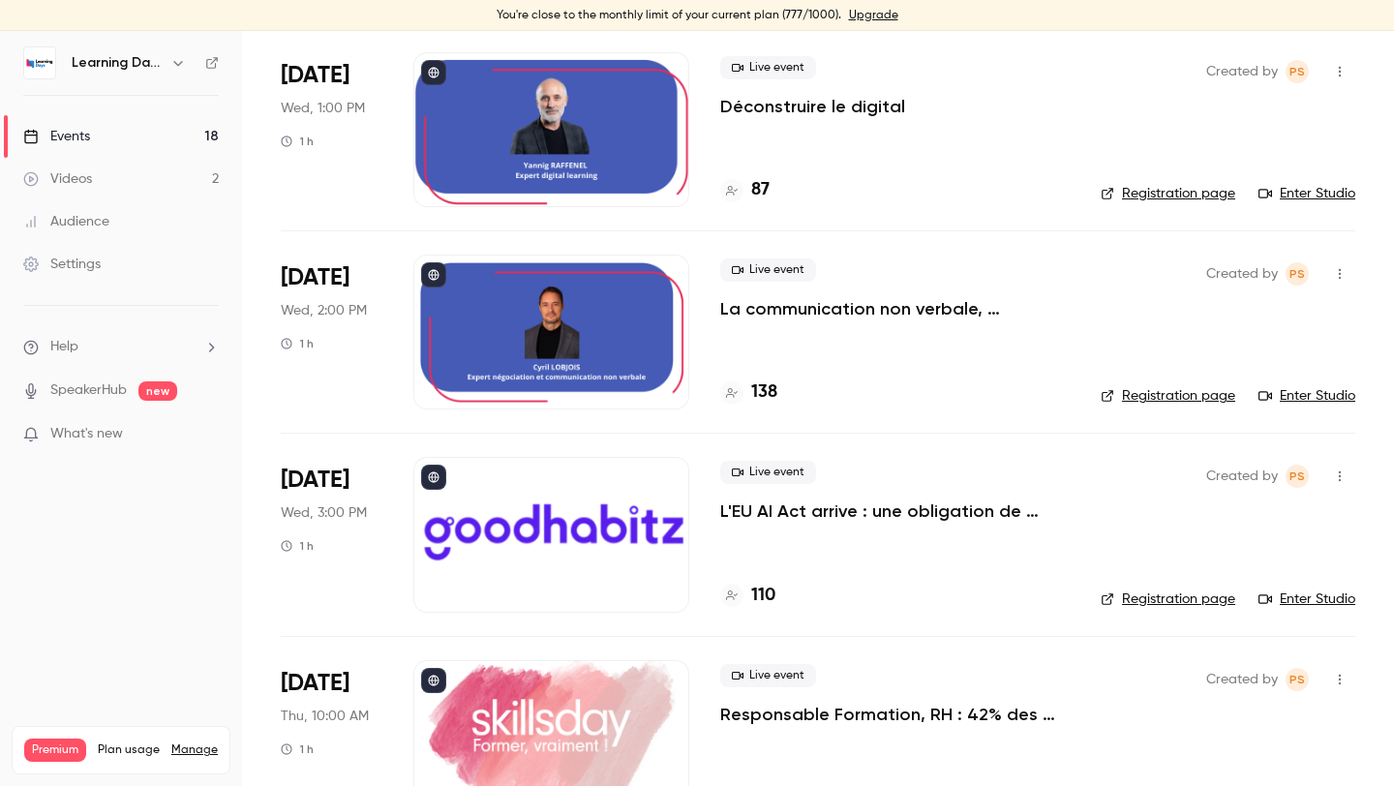
click at [1324, 192] on link "Enter Studio" at bounding box center [1306, 193] width 97 height 19
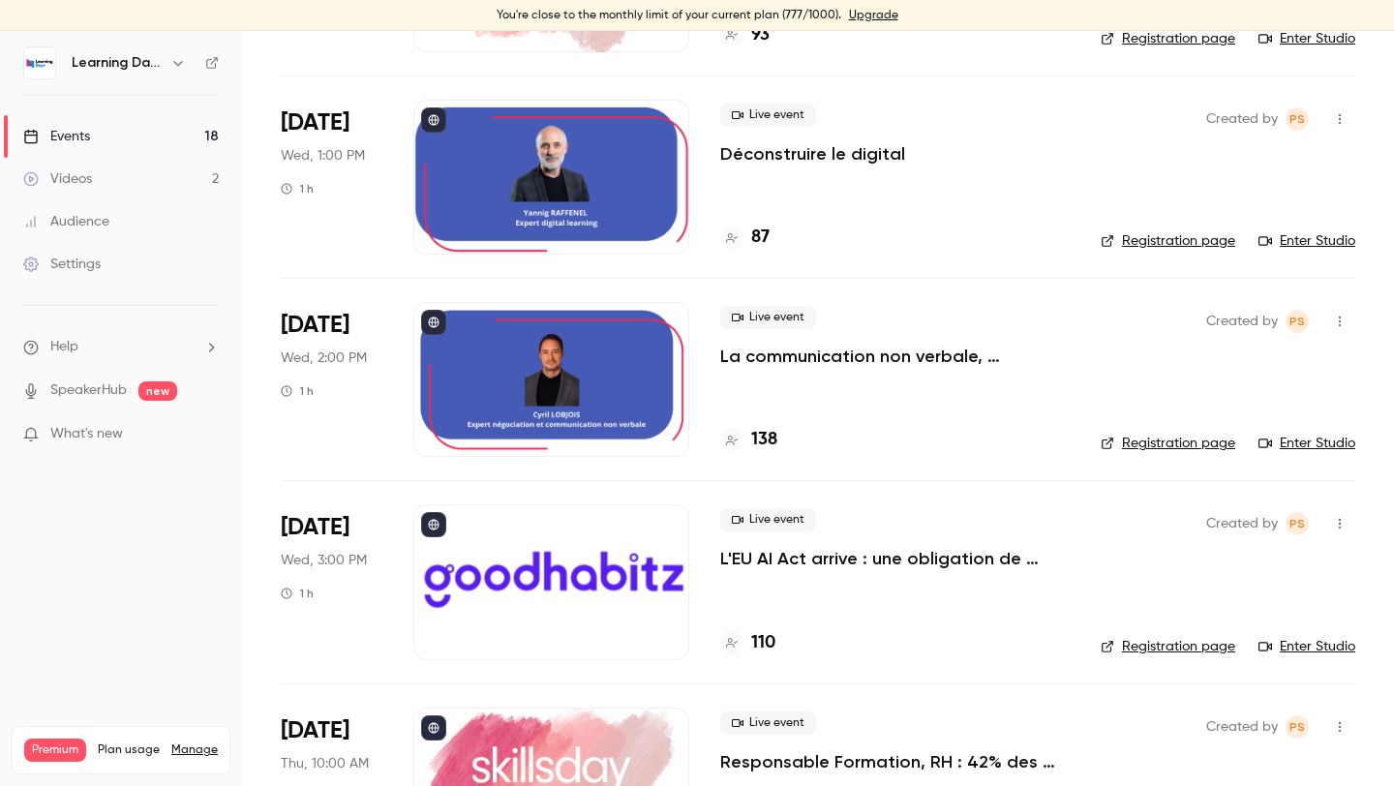
scroll to position [1933, 0]
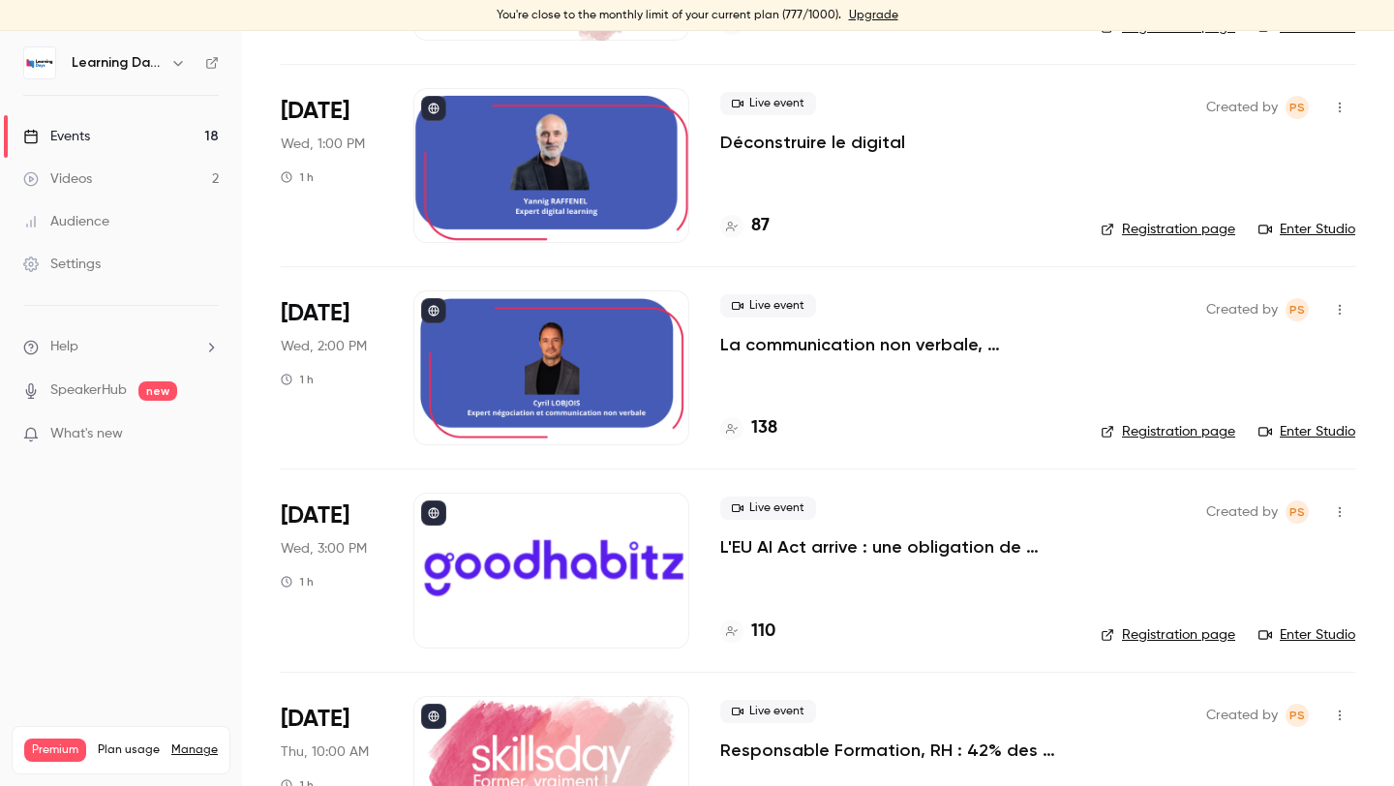
click at [1299, 224] on link "Enter Studio" at bounding box center [1306, 229] width 97 height 19
click at [1321, 436] on link "Enter Studio" at bounding box center [1306, 431] width 97 height 19
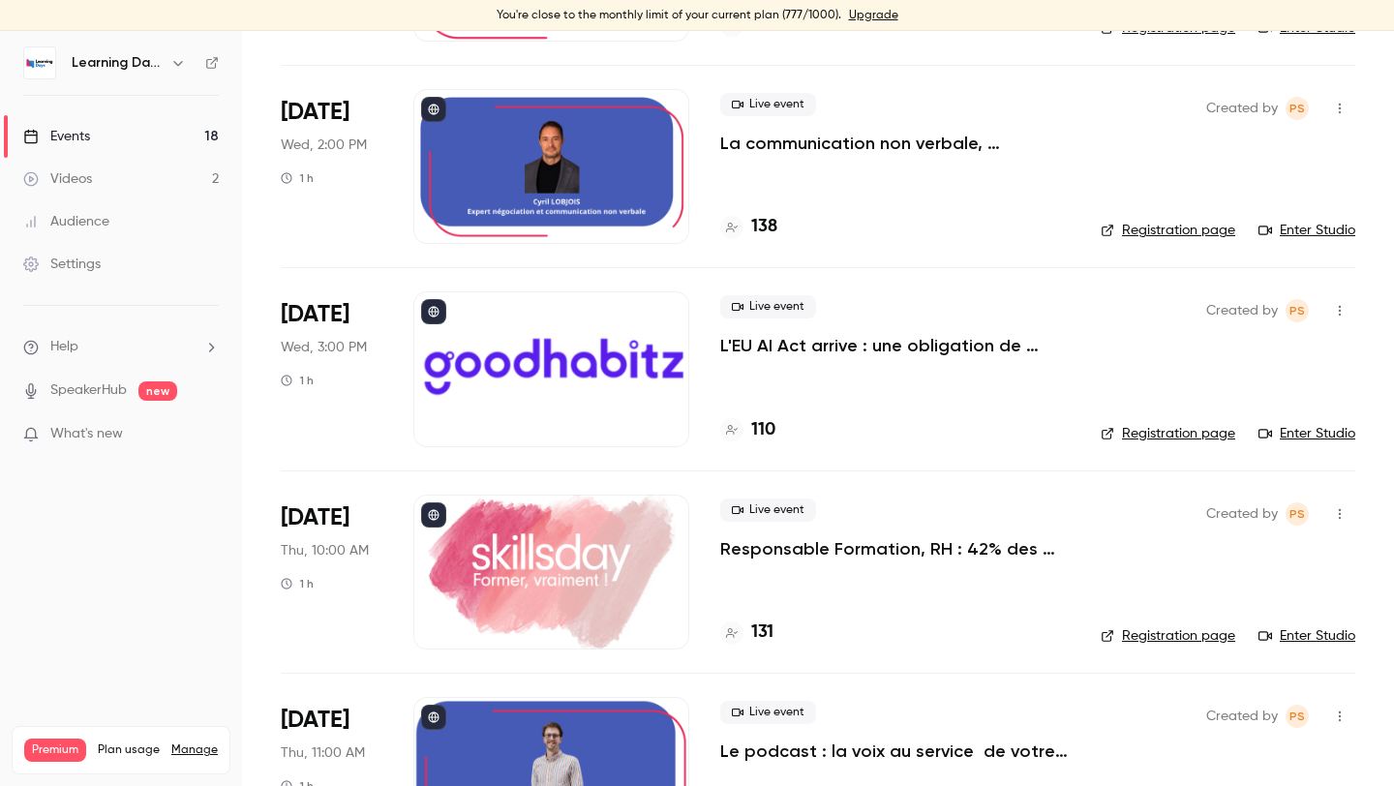
scroll to position [2183, 0]
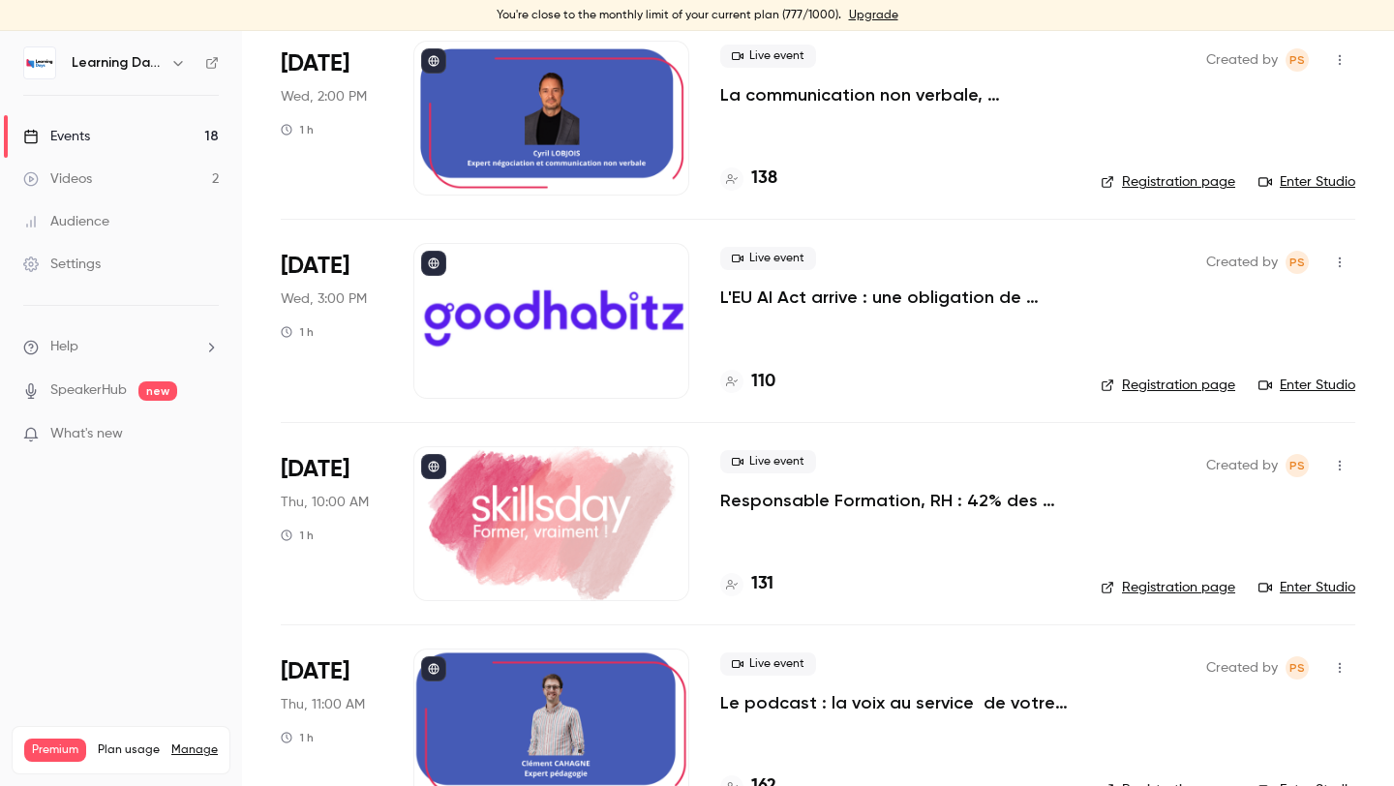
click at [1323, 385] on link "Enter Studio" at bounding box center [1306, 385] width 97 height 19
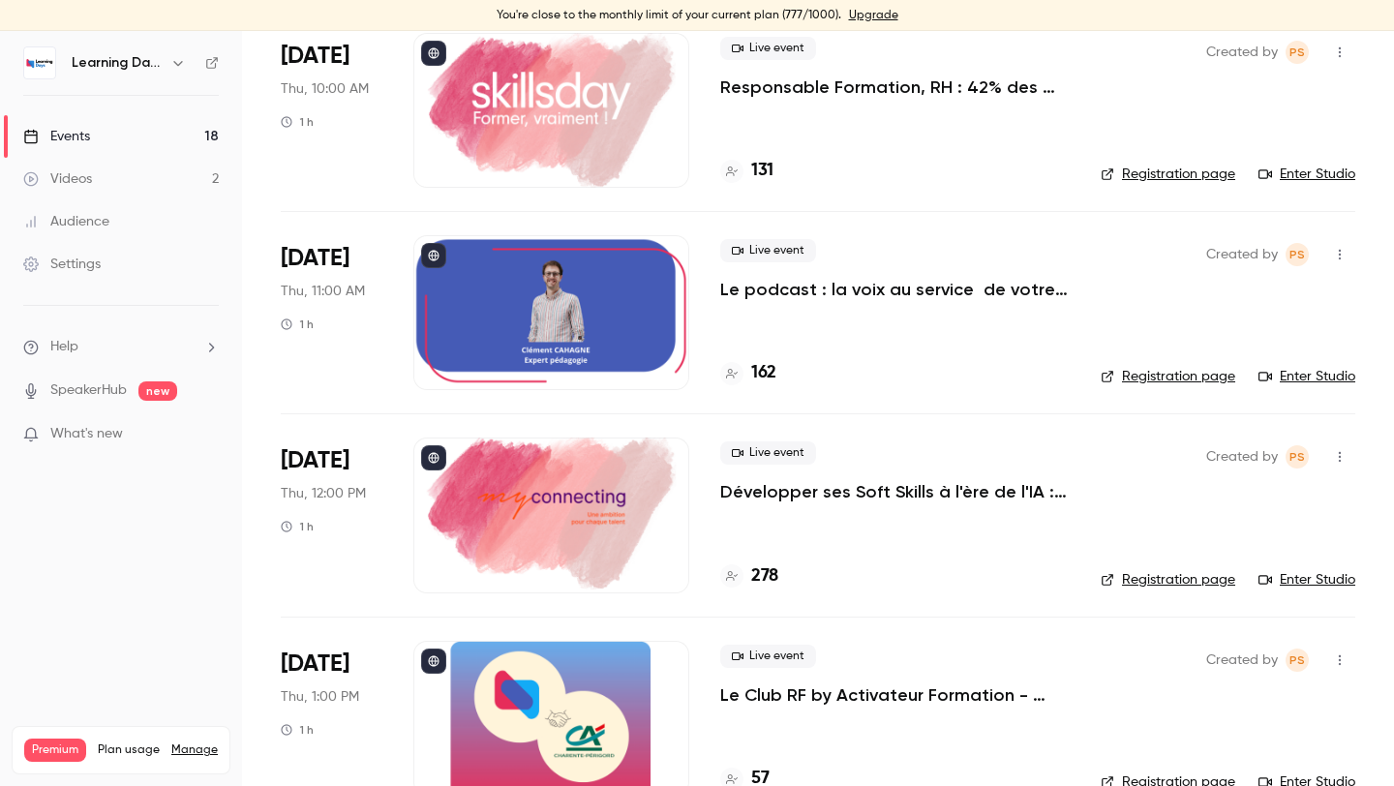
scroll to position [2602, 0]
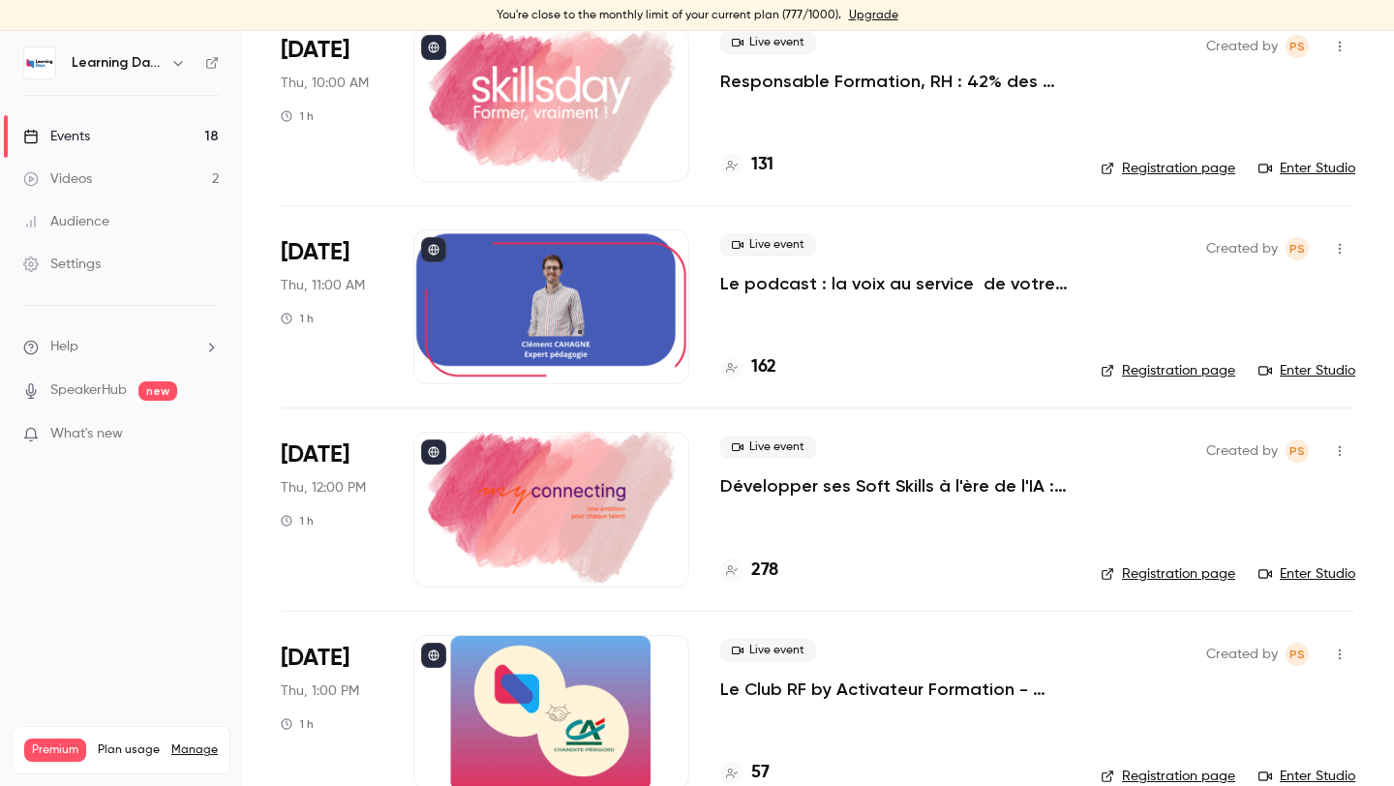
click at [1319, 165] on link "Enter Studio" at bounding box center [1306, 168] width 97 height 19
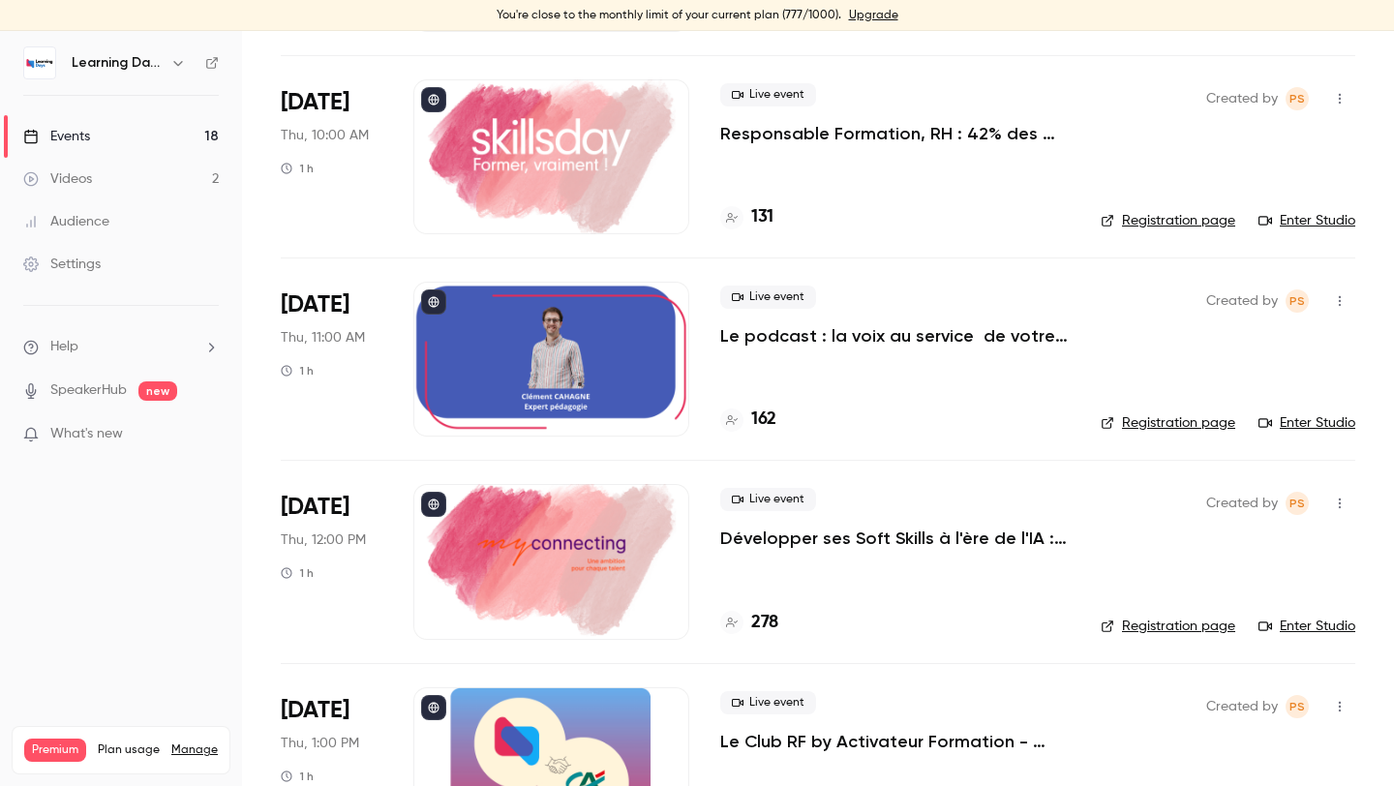
scroll to position [2540, 0]
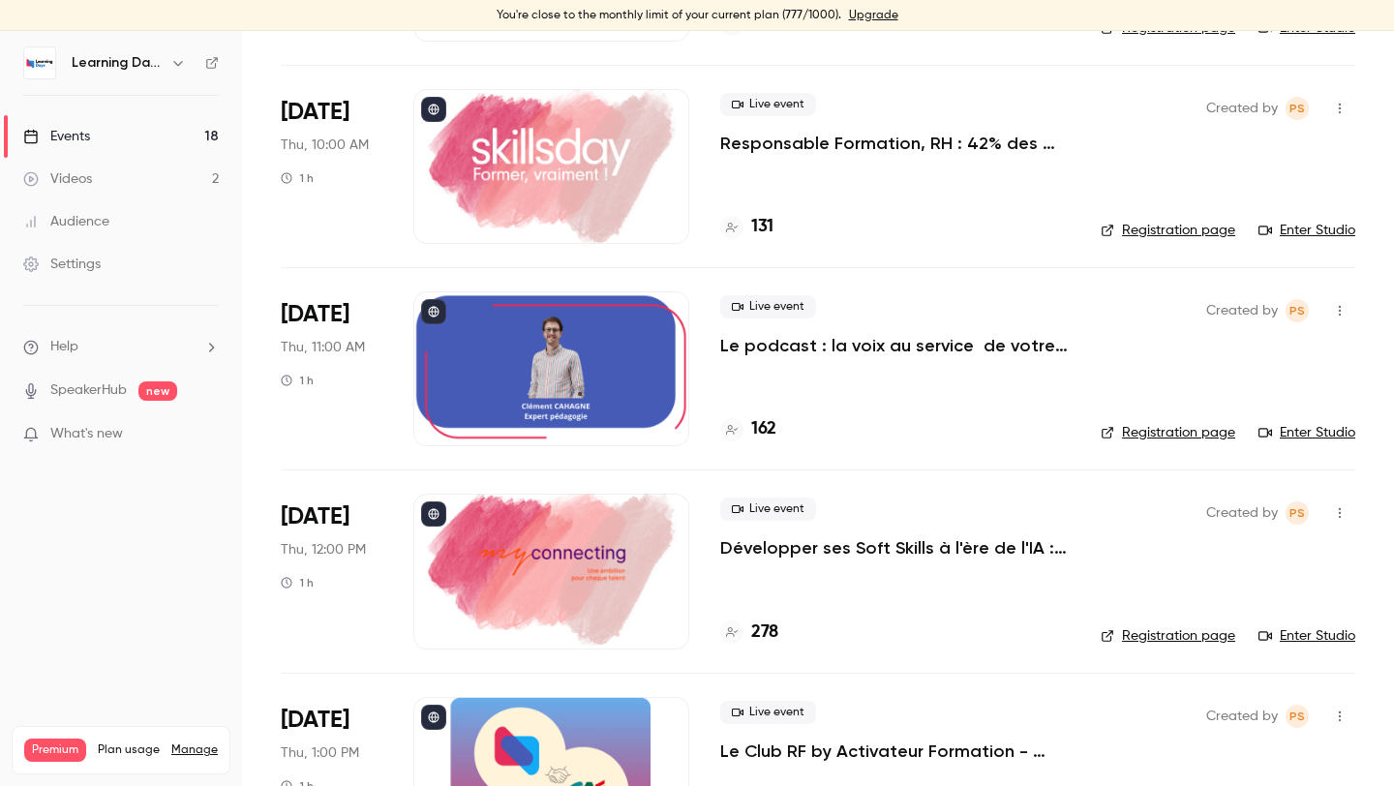
click at [1312, 429] on link "Enter Studio" at bounding box center [1306, 432] width 97 height 19
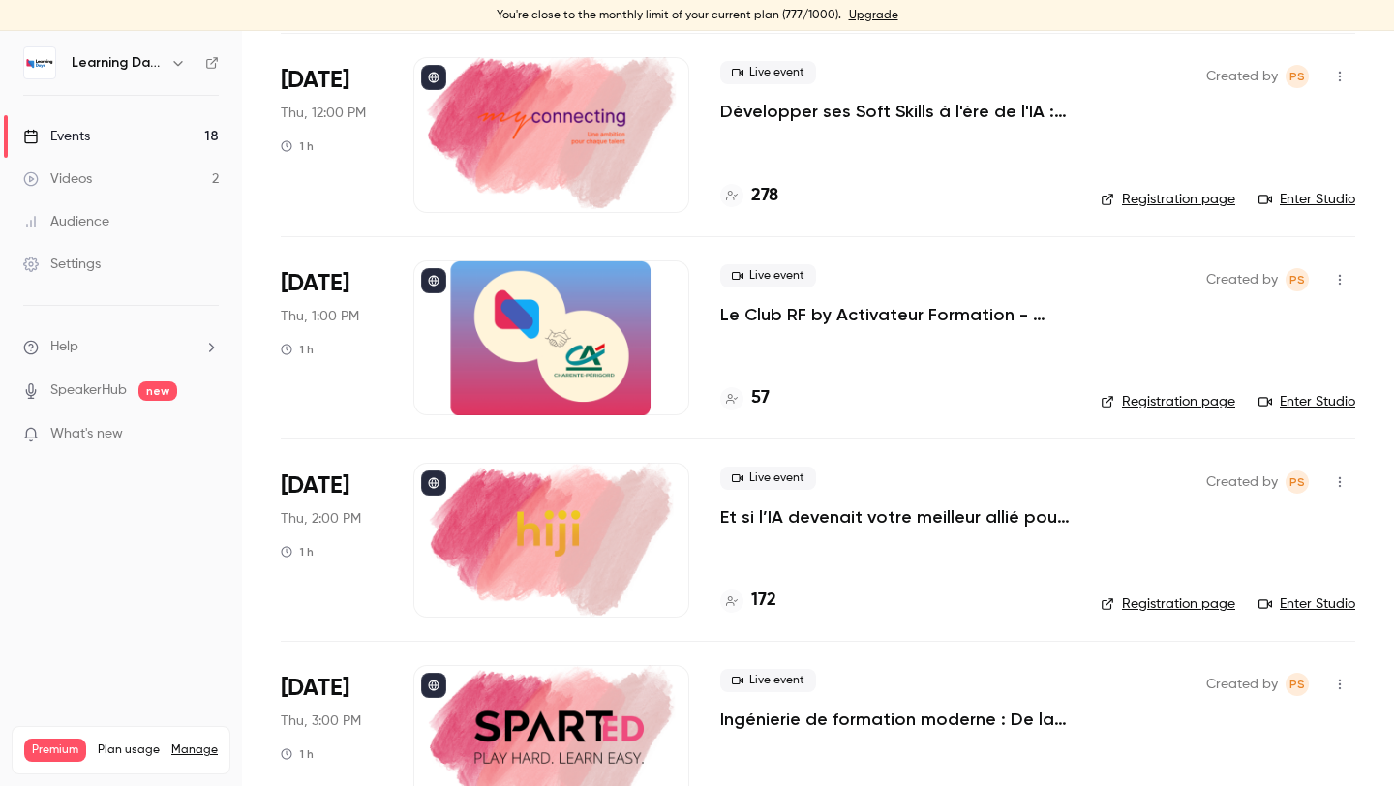
scroll to position [2976, 0]
click at [1292, 206] on link "Enter Studio" at bounding box center [1306, 200] width 97 height 19
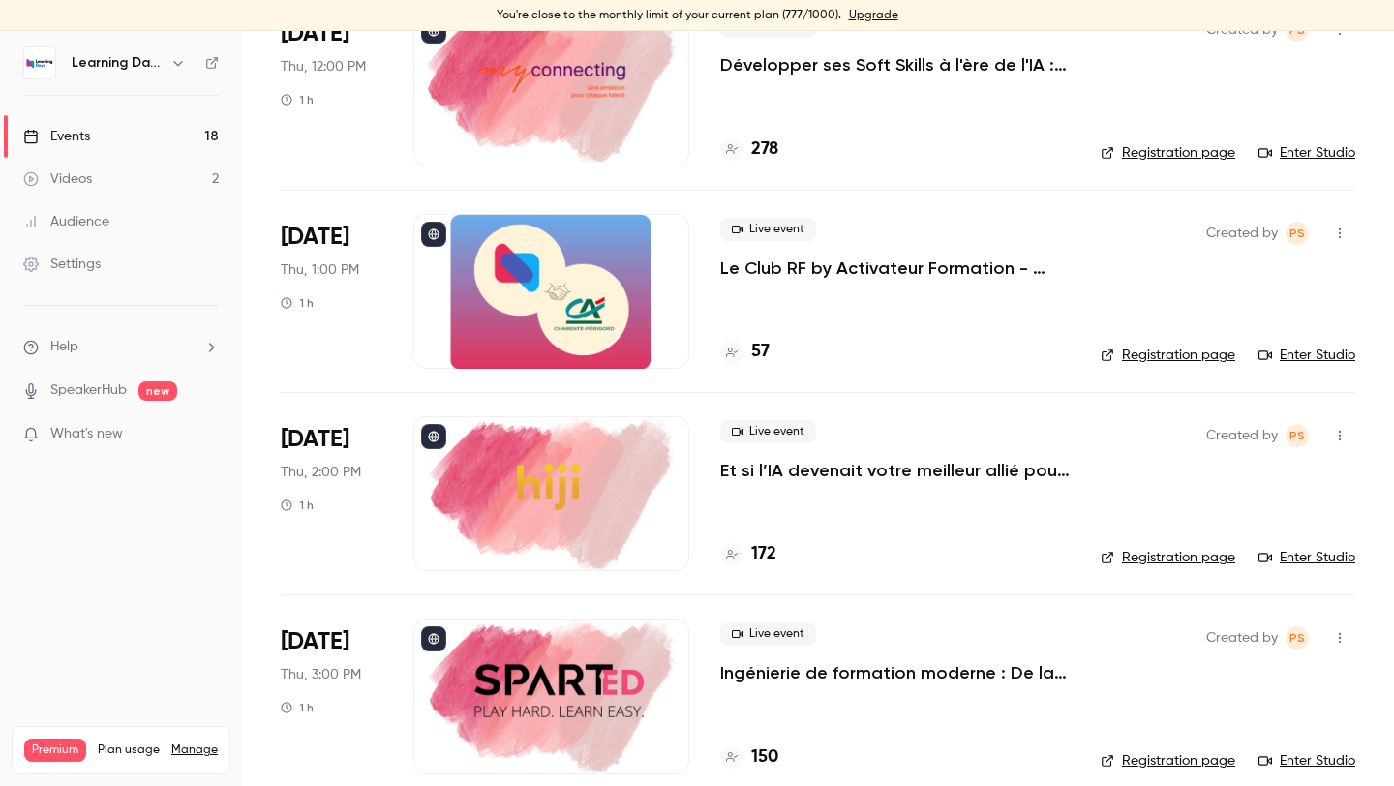
scroll to position [3045, 0]
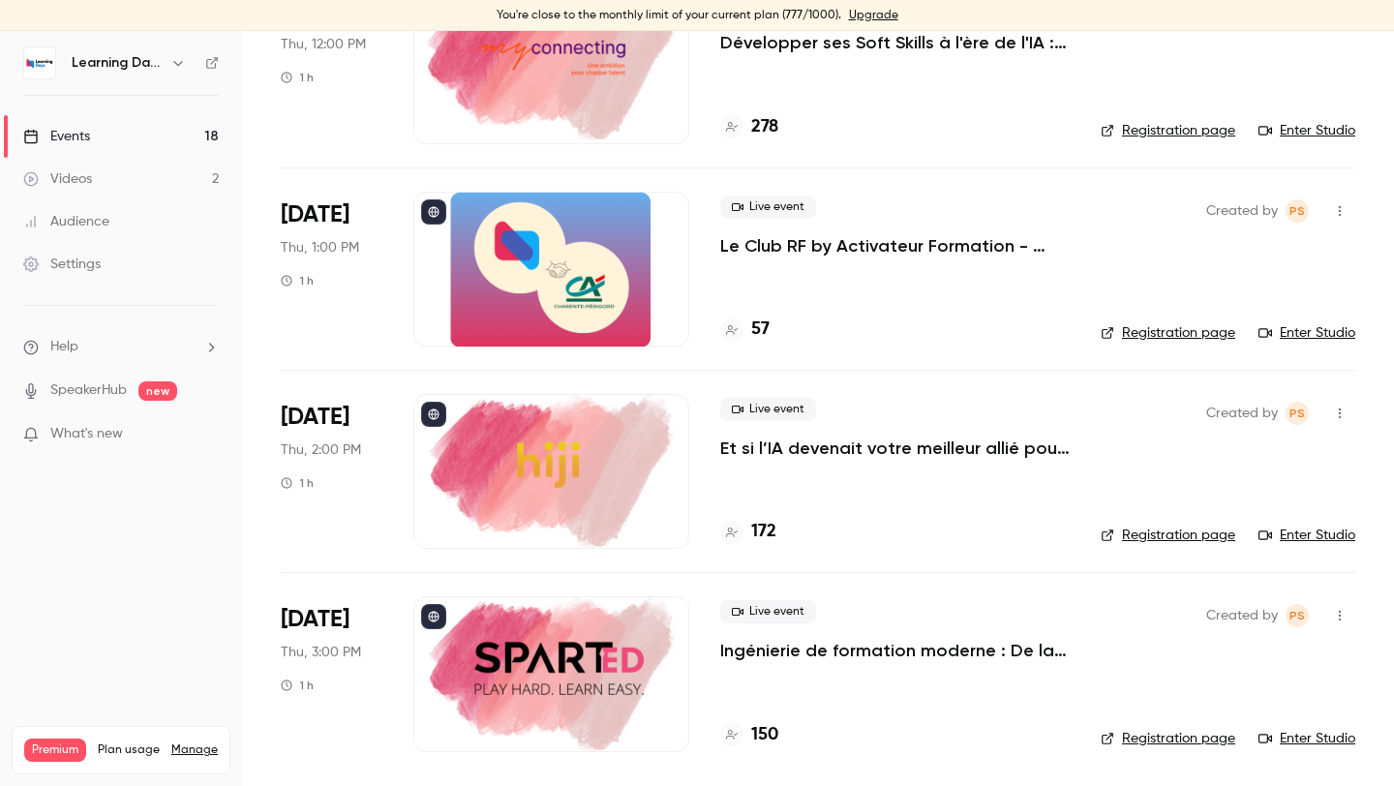
click at [1305, 326] on link "Enter Studio" at bounding box center [1306, 332] width 97 height 19
click at [1316, 541] on link "Enter Studio" at bounding box center [1306, 535] width 97 height 19
click at [1279, 724] on div "Created by PS Registration page Enter Studio" at bounding box center [1228, 673] width 255 height 155
click at [1279, 730] on link "Enter Studio" at bounding box center [1306, 738] width 97 height 19
